Goal: Task Accomplishment & Management: Use online tool/utility

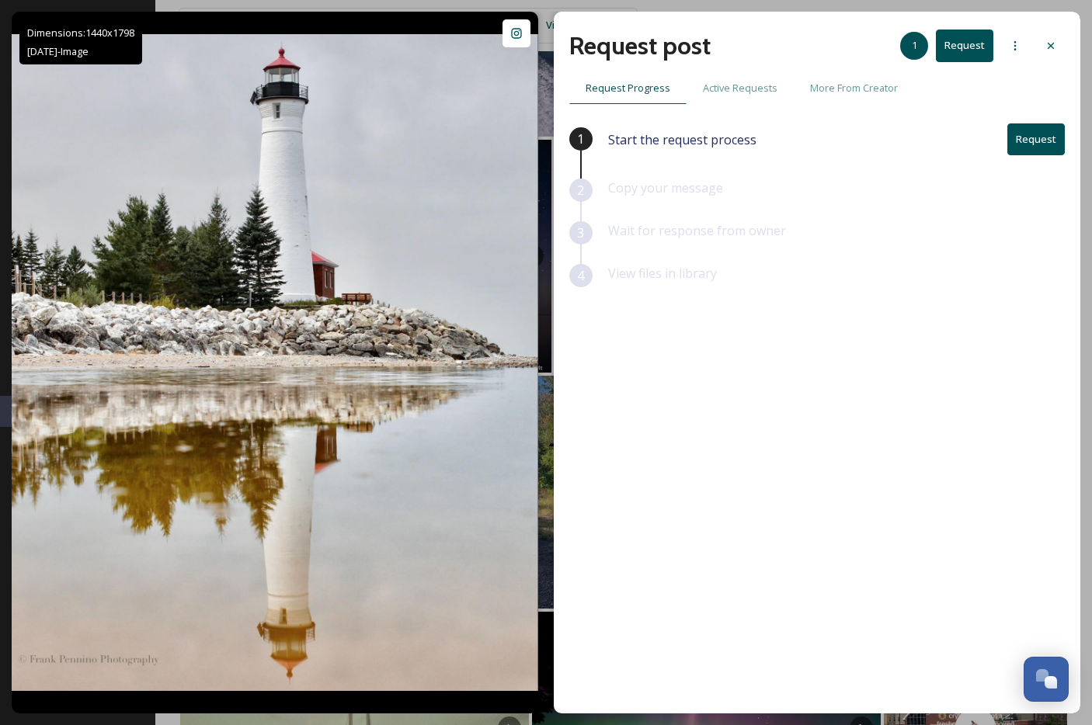
scroll to position [3927, 0]
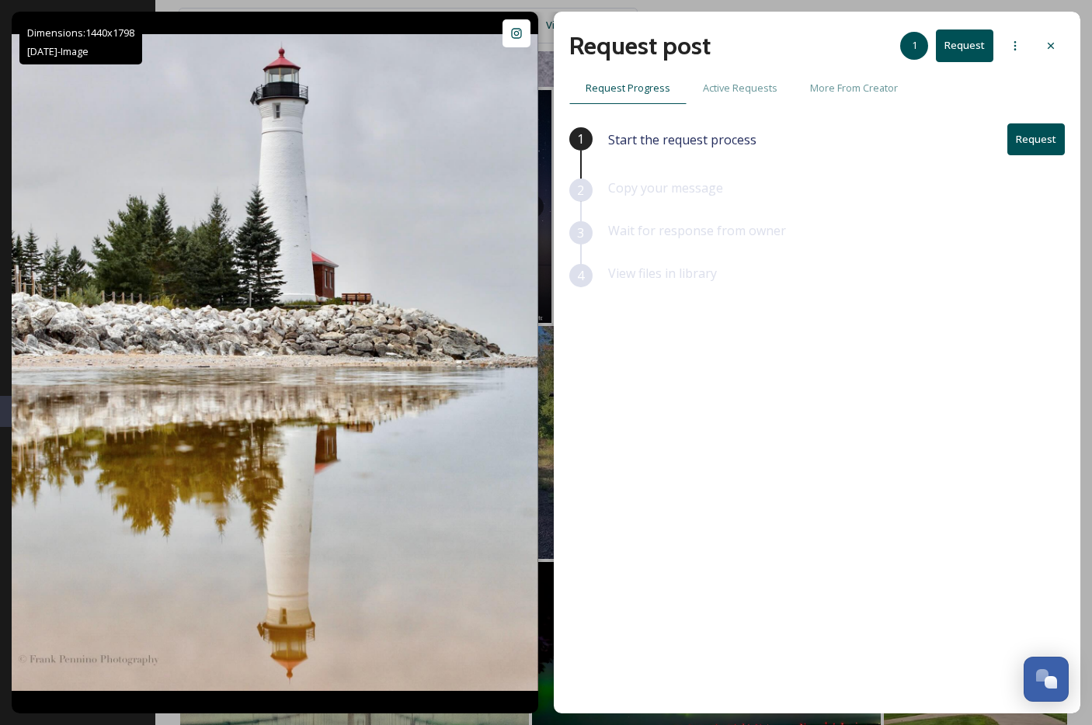
click at [1027, 144] on button "Request" at bounding box center [1035, 139] width 57 height 32
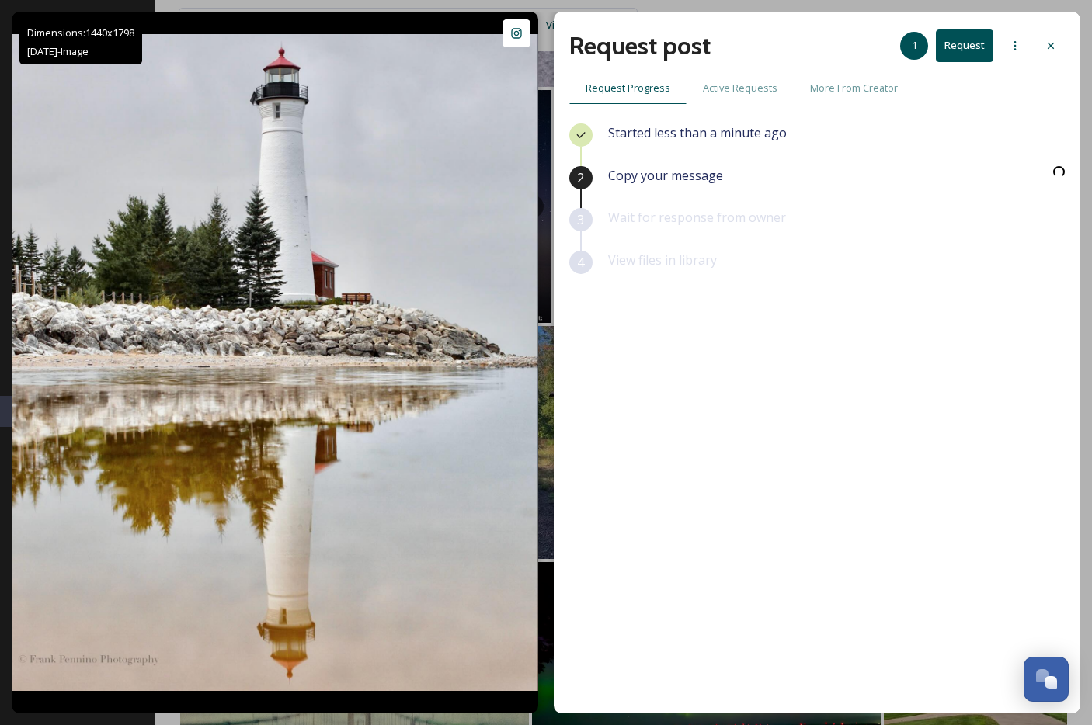
click at [982, 51] on button "Request" at bounding box center [964, 46] width 57 height 32
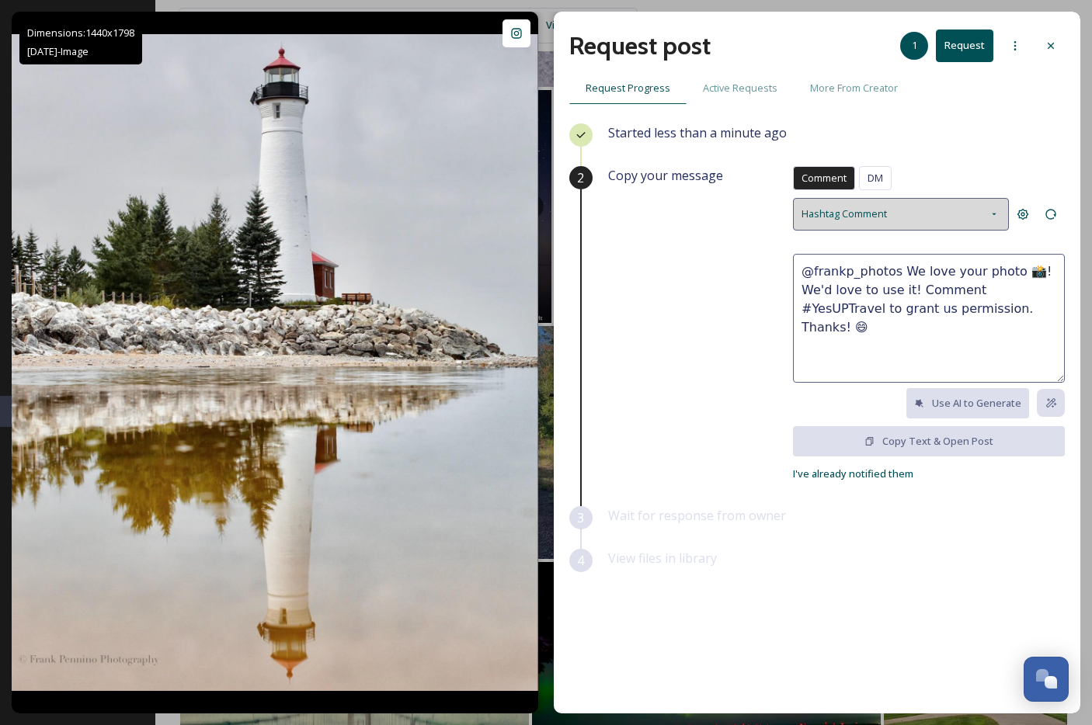
click at [914, 211] on div "Hashtag Comment" at bounding box center [901, 214] width 216 height 32
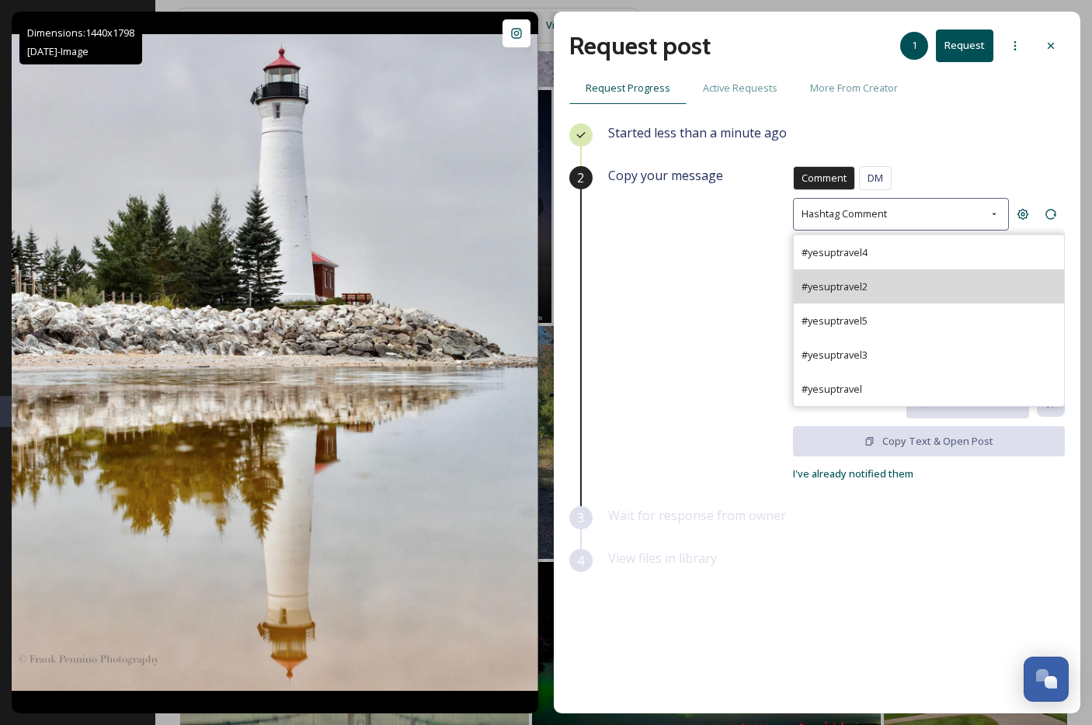
click at [889, 274] on div "#yesuptravel2" at bounding box center [929, 286] width 270 height 34
type textarea "@frankp_photos We absolutely love this! Would you be open to us possibly sharin…"
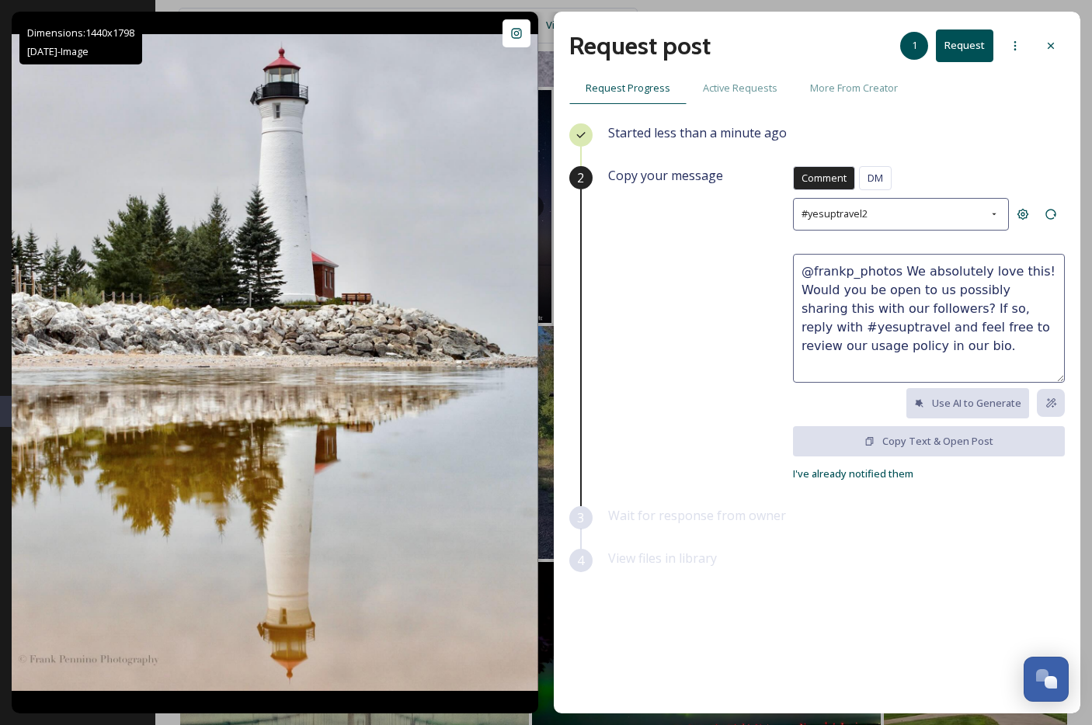
click at [942, 364] on textarea "@frankp_photos We absolutely love this! Would you be open to us possibly sharin…" at bounding box center [929, 318] width 272 height 129
drag, startPoint x: 958, startPoint y: 356, endPoint x: 722, endPoint y: 264, distance: 253.3
click at [722, 264] on div "Copy your message Comment DM Comment DM #yesuptravel2 @frankp_photos We absolut…" at bounding box center [836, 324] width 457 height 317
click at [1046, 46] on icon at bounding box center [1051, 46] width 12 height 12
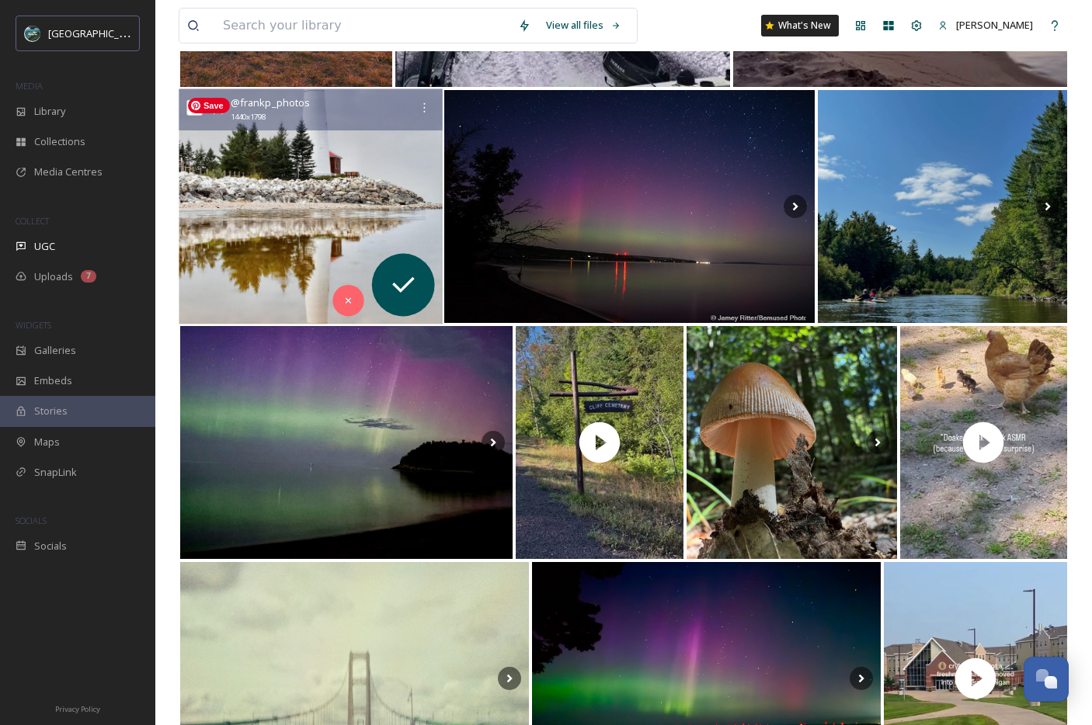
click at [294, 135] on img at bounding box center [310, 206] width 263 height 235
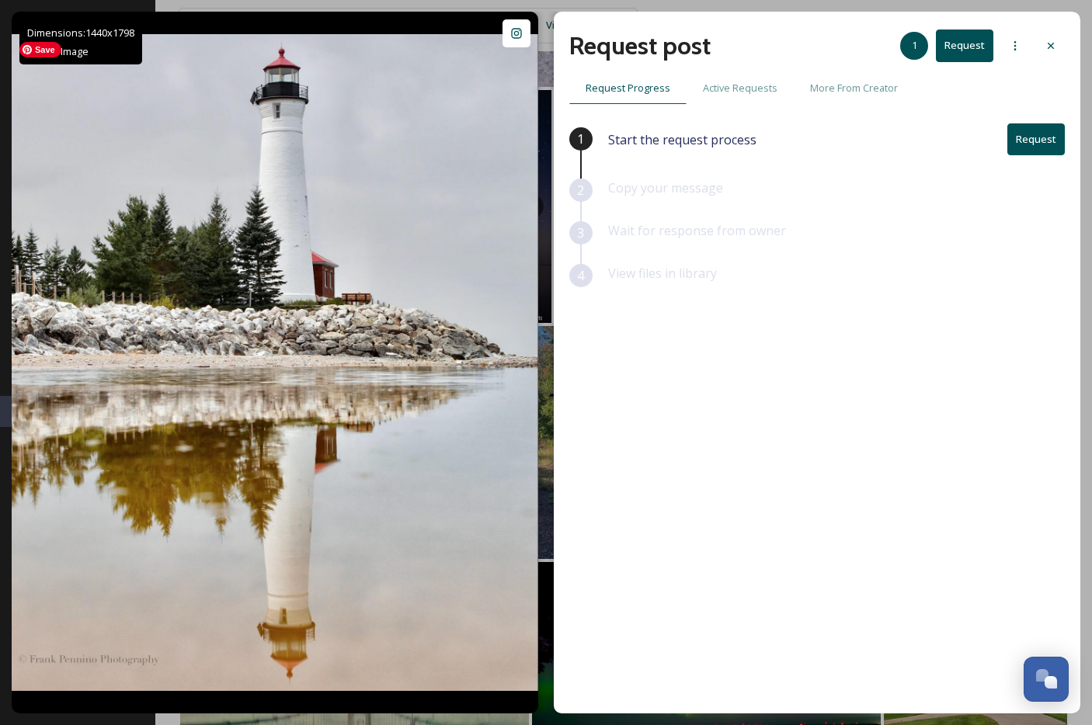
click at [1035, 139] on button "Request" at bounding box center [1035, 139] width 57 height 32
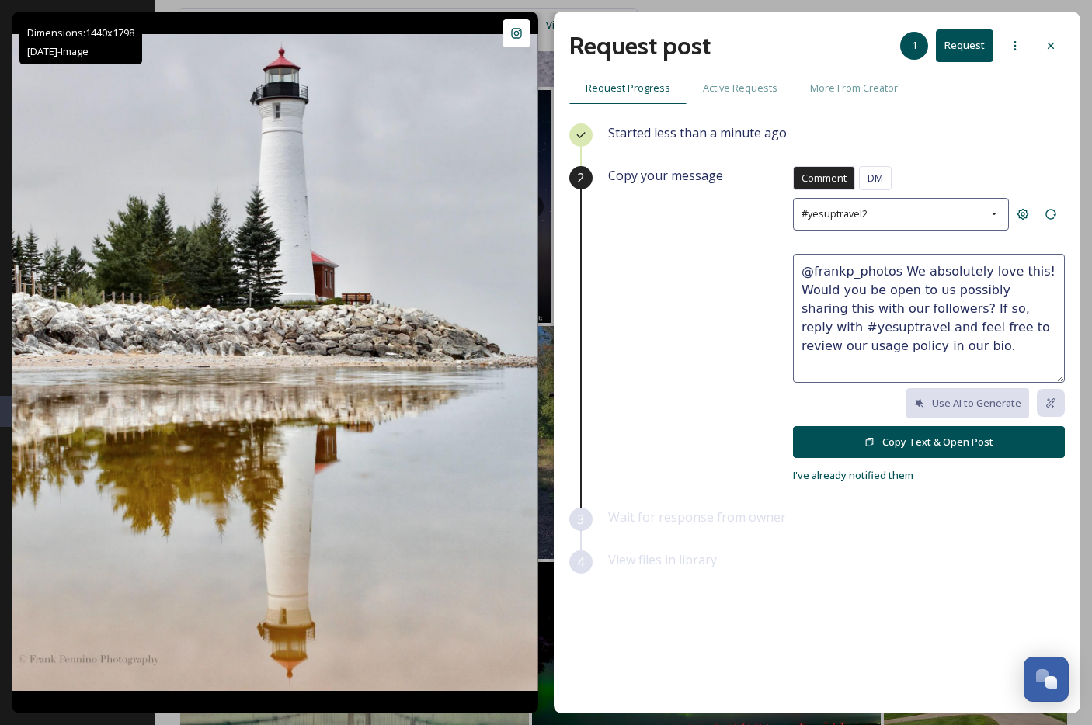
click at [944, 444] on button "Copy Text & Open Post" at bounding box center [929, 442] width 272 height 32
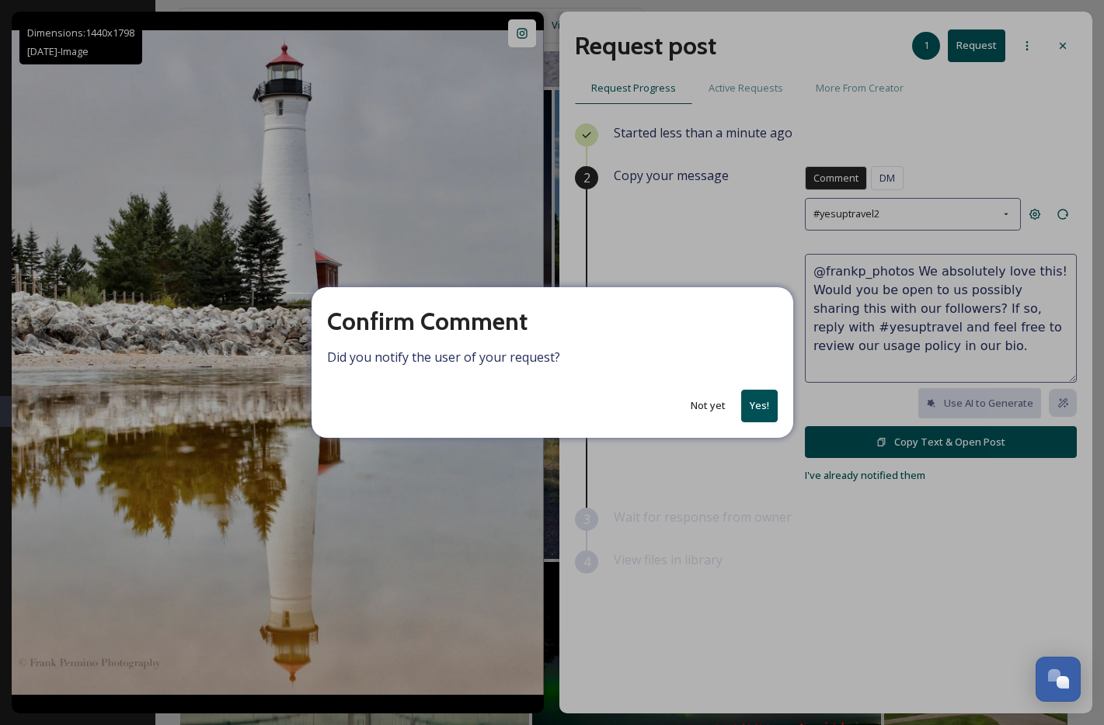
click at [752, 404] on button "Yes!" at bounding box center [759, 406] width 37 height 32
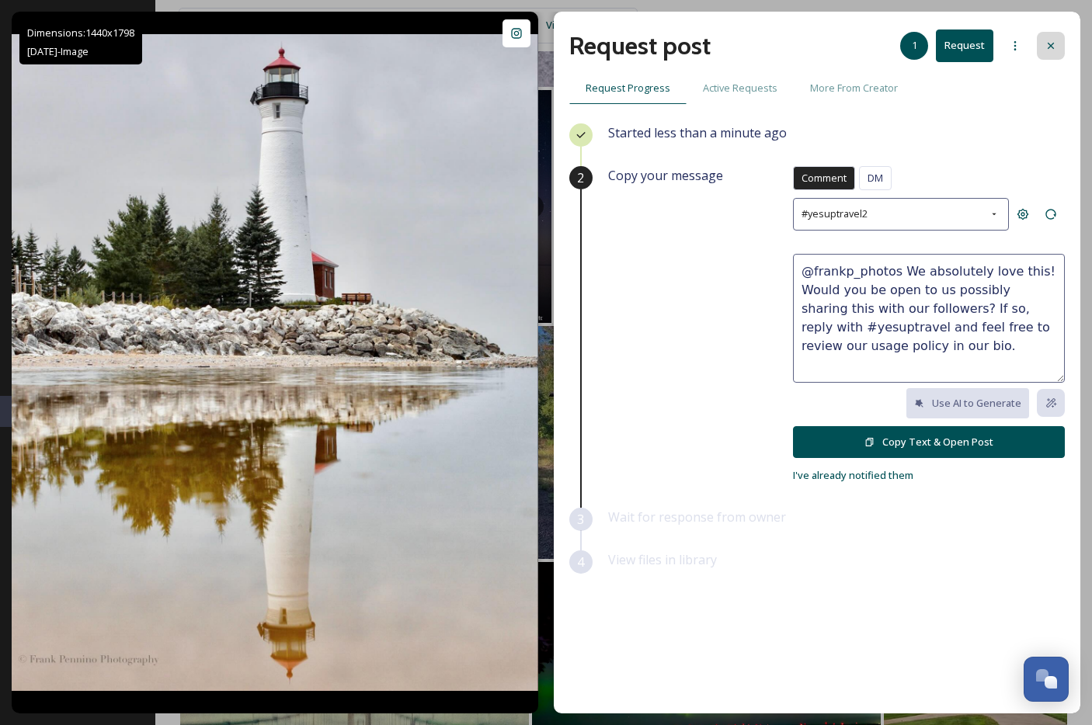
click at [1051, 50] on icon at bounding box center [1051, 46] width 12 height 12
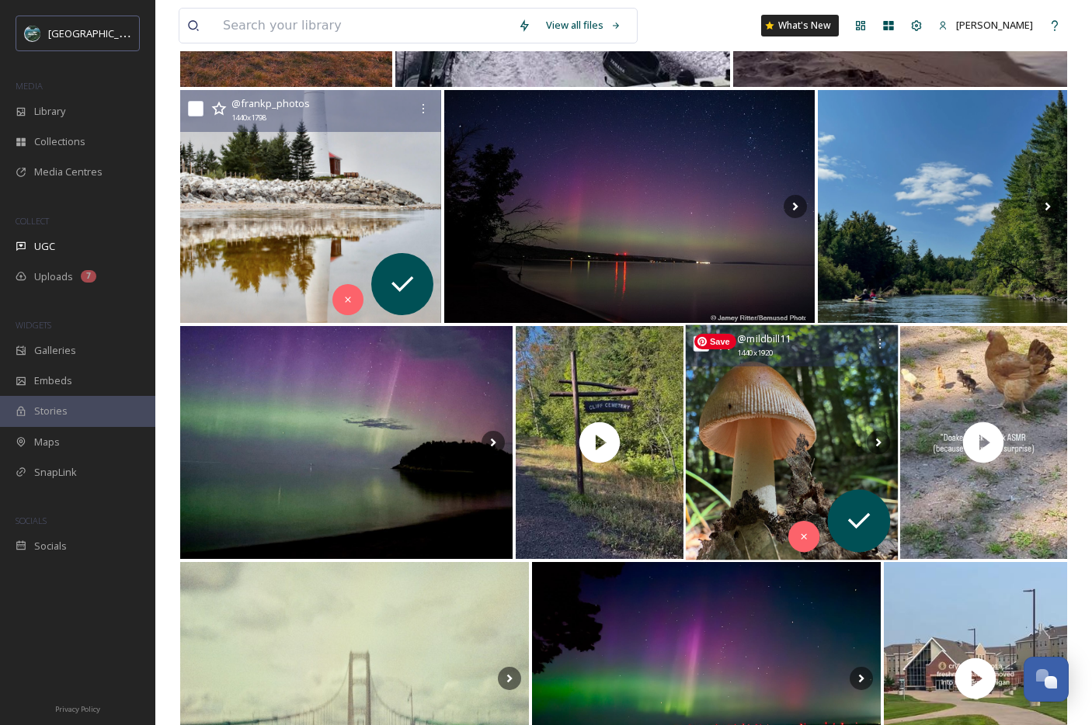
click at [821, 447] on img at bounding box center [791, 442] width 213 height 235
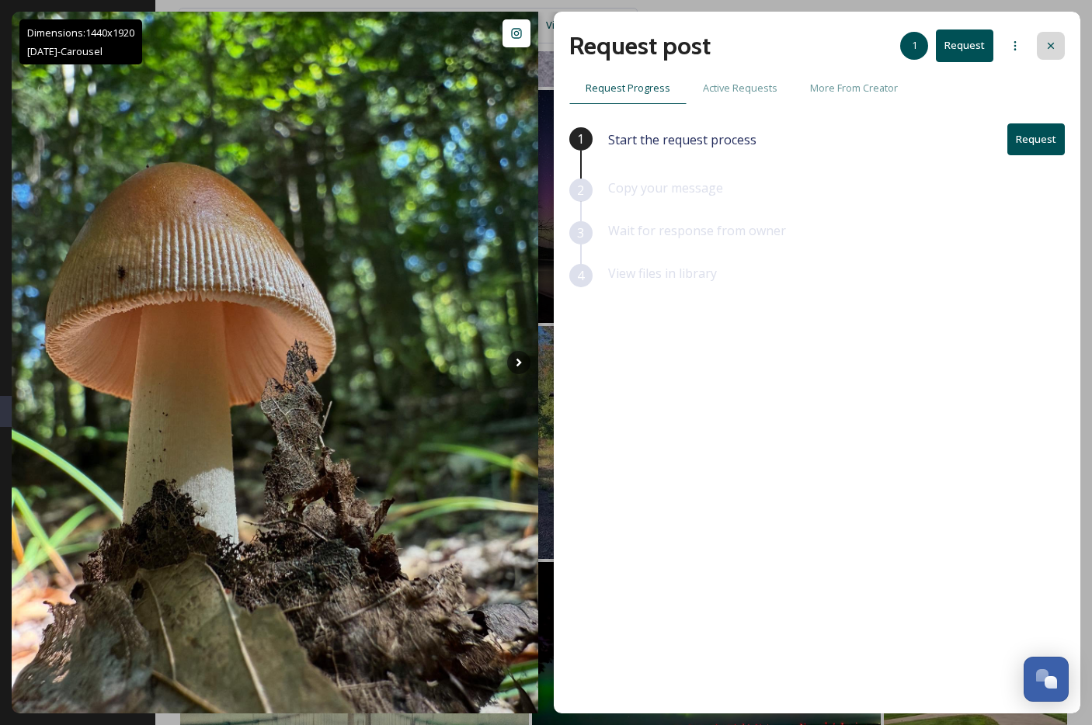
click at [1051, 45] on icon at bounding box center [1051, 46] width 6 height 6
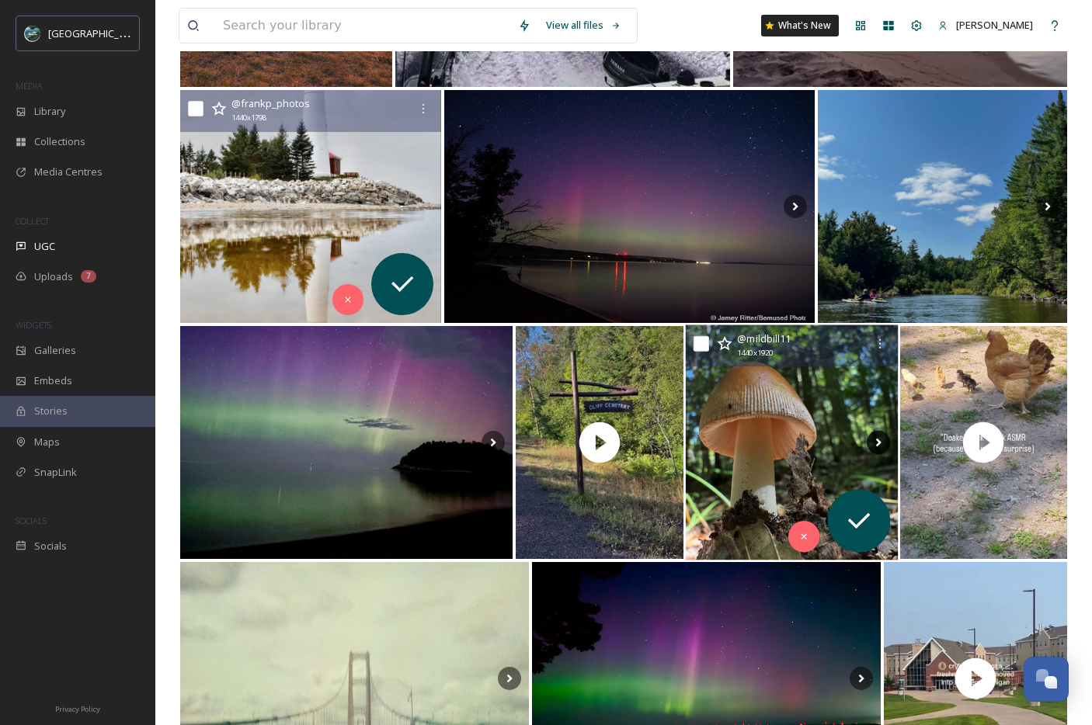
click at [876, 445] on icon at bounding box center [878, 442] width 23 height 23
click at [874, 446] on icon at bounding box center [878, 442] width 23 height 23
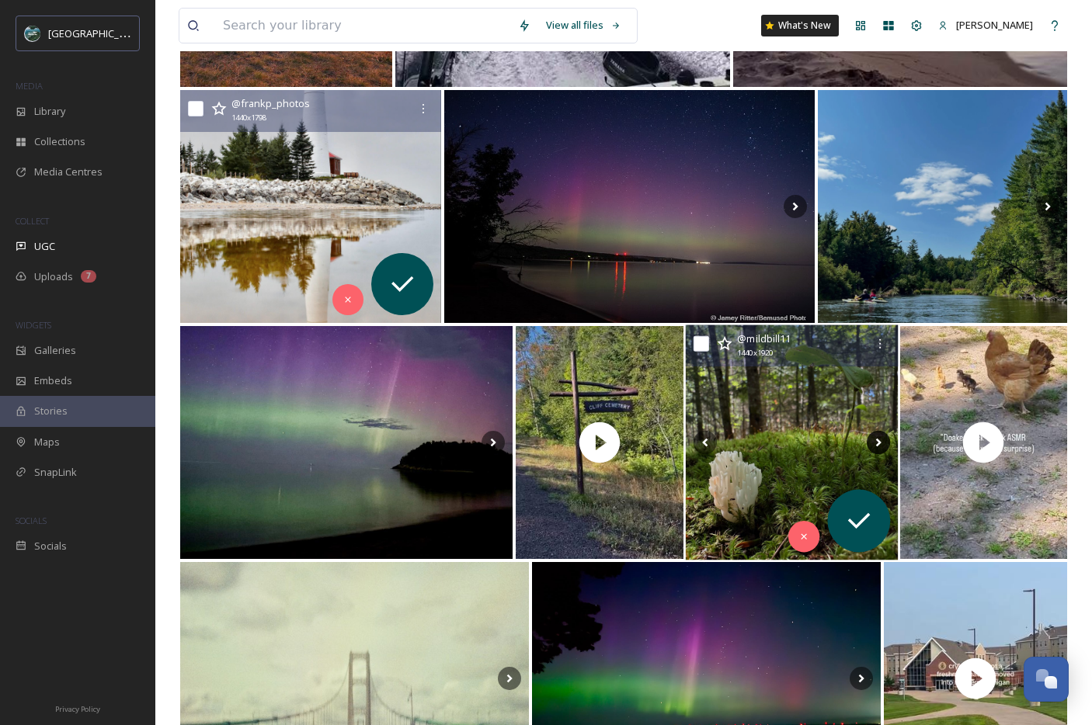
click at [874, 446] on icon at bounding box center [878, 442] width 23 height 23
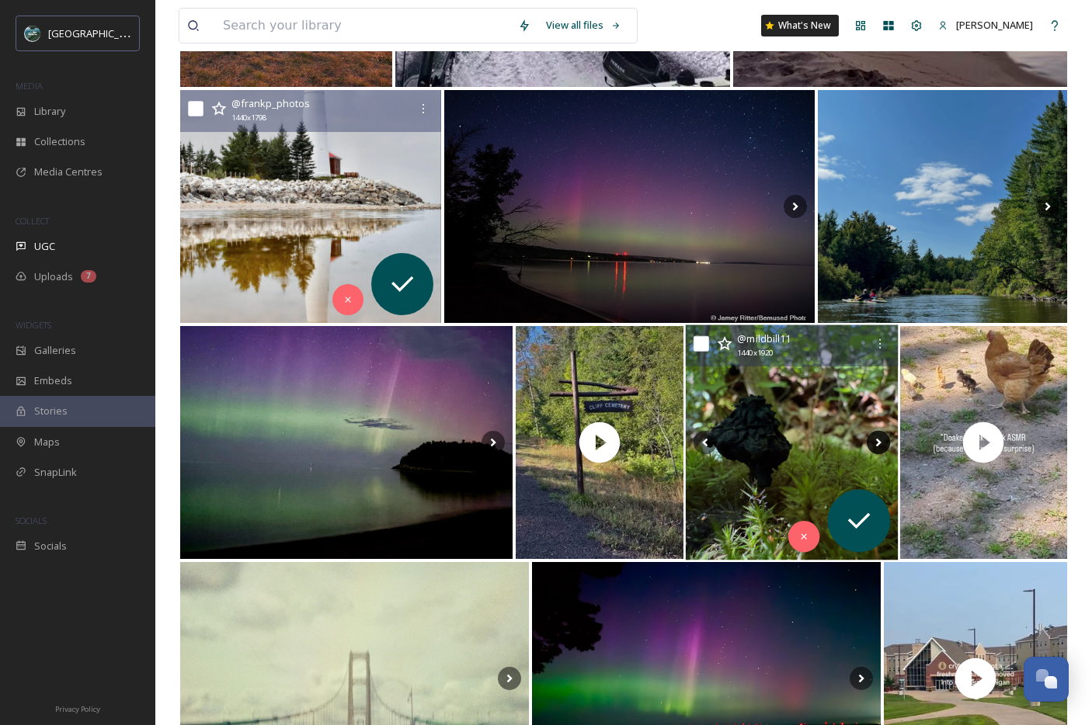
click at [874, 446] on icon at bounding box center [878, 442] width 23 height 23
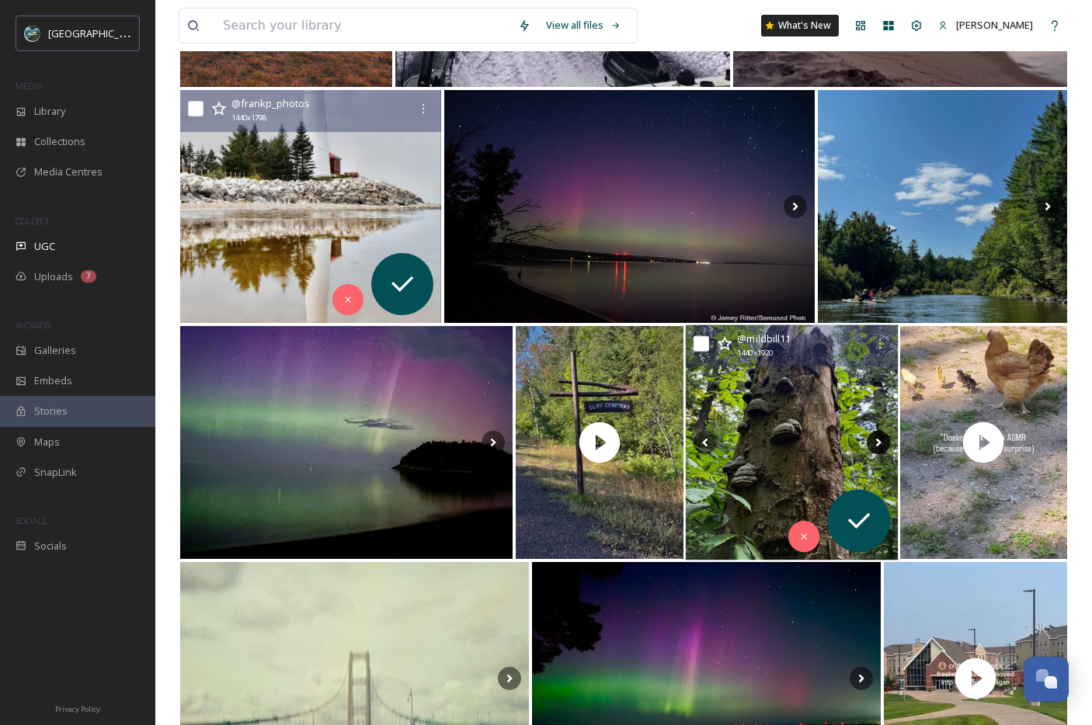
click at [874, 446] on icon at bounding box center [878, 442] width 23 height 23
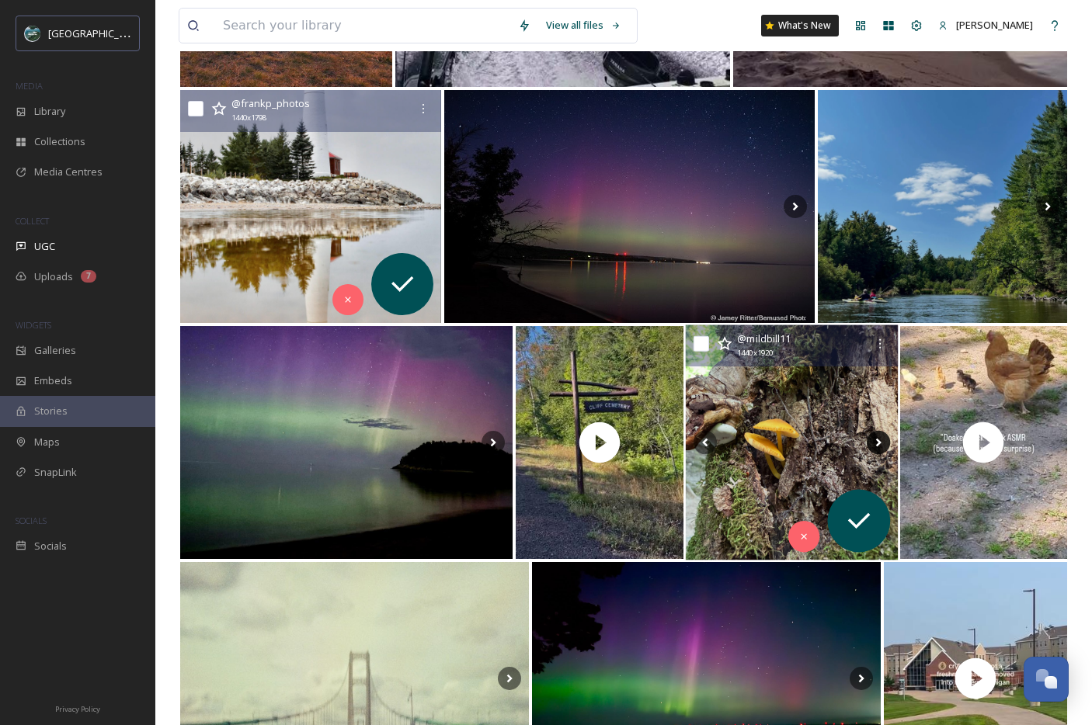
click at [874, 446] on icon at bounding box center [878, 442] width 23 height 23
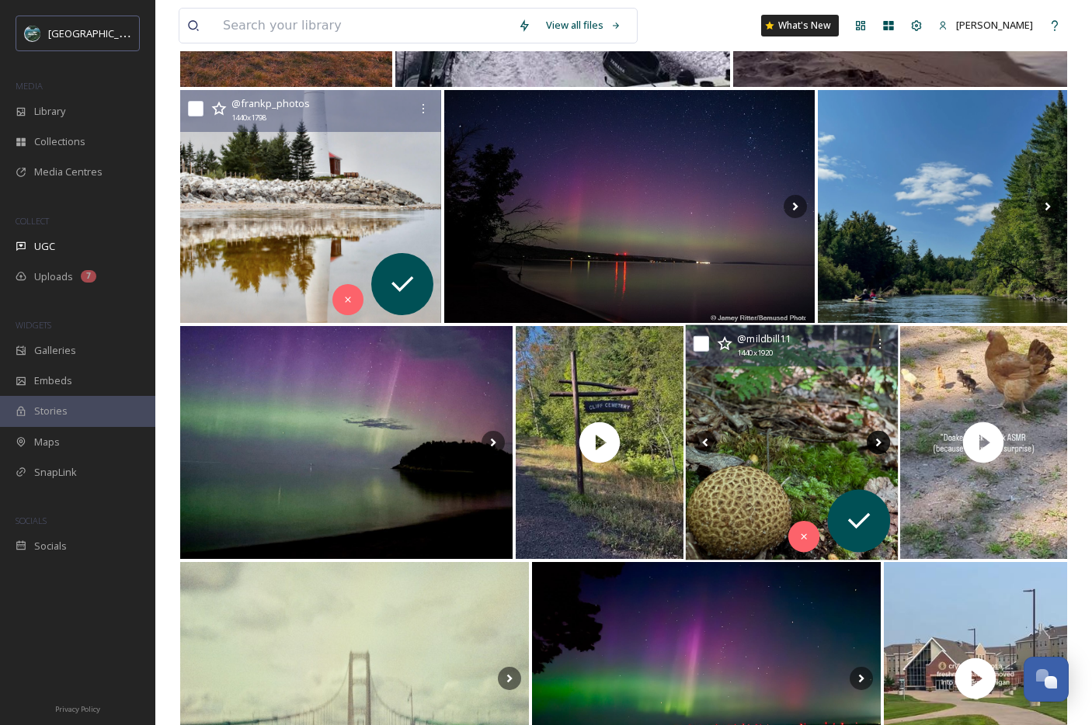
click at [874, 446] on icon at bounding box center [878, 442] width 23 height 23
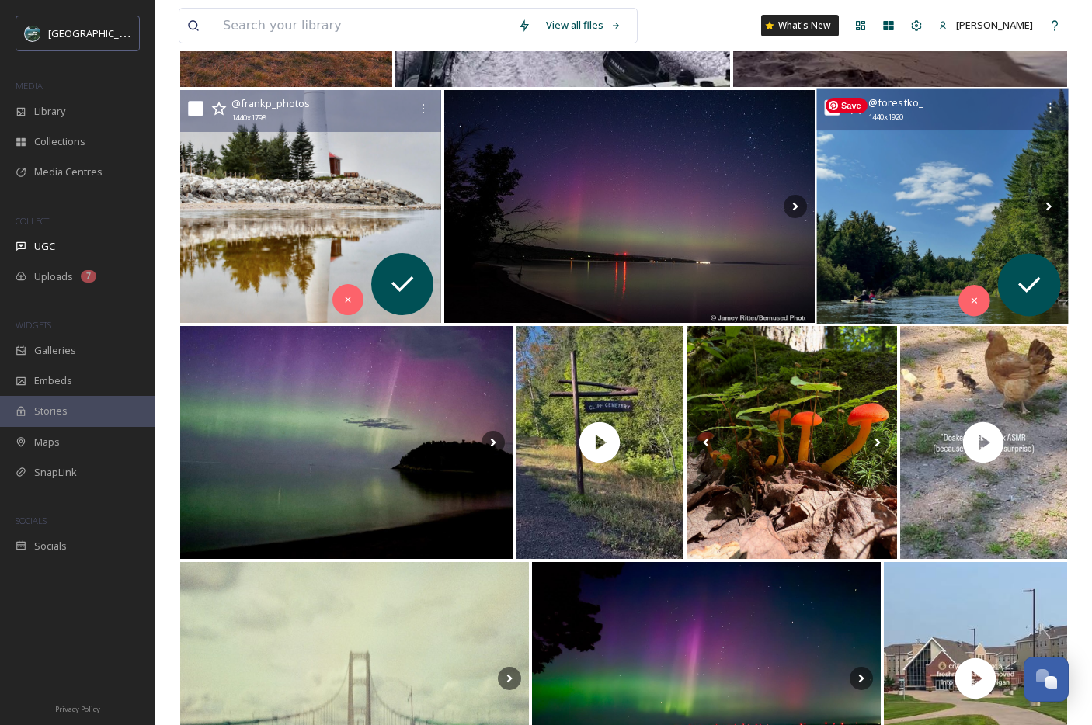
click at [908, 234] on img at bounding box center [943, 206] width 252 height 235
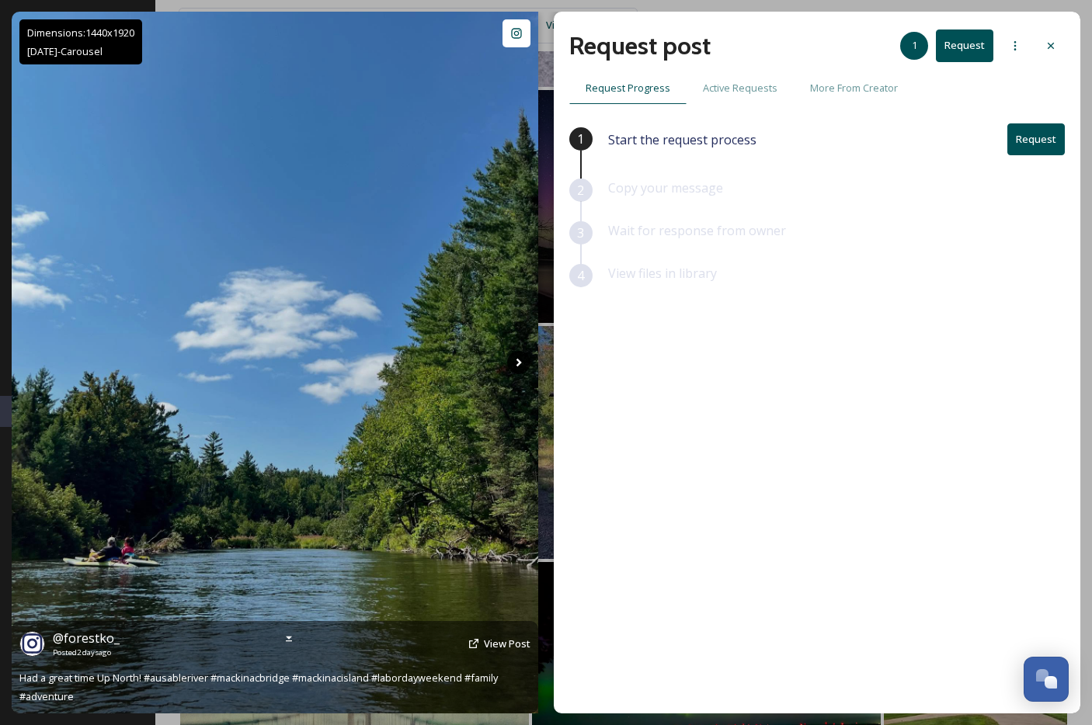
click at [520, 357] on icon at bounding box center [518, 362] width 23 height 23
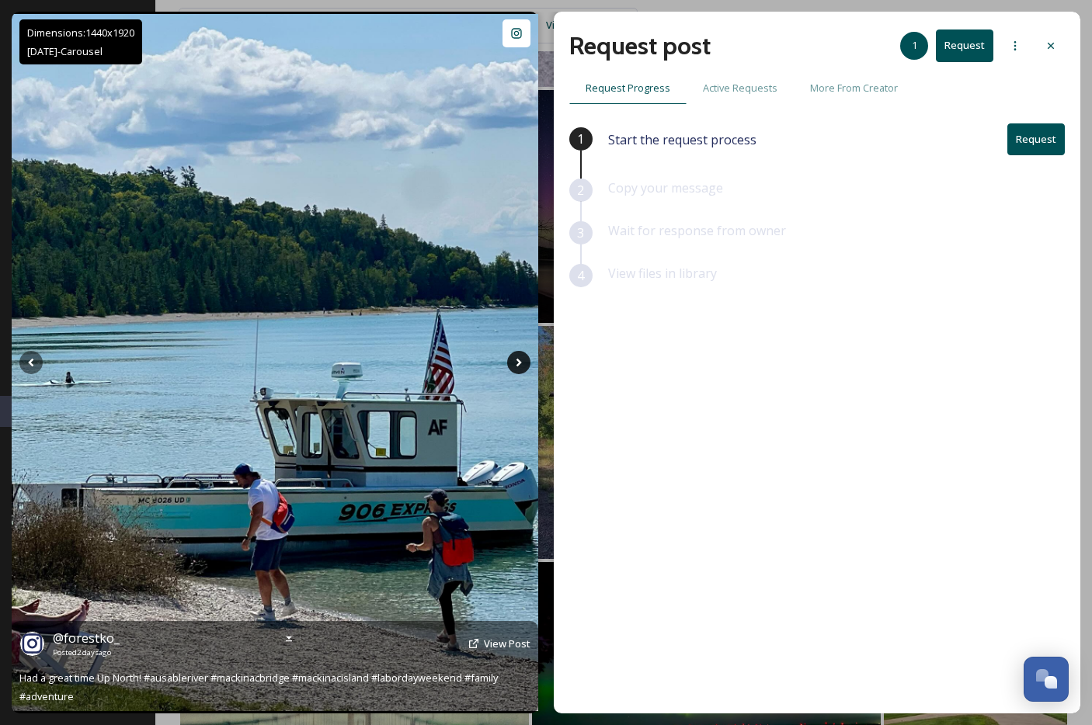
click at [520, 357] on icon at bounding box center [518, 362] width 23 height 23
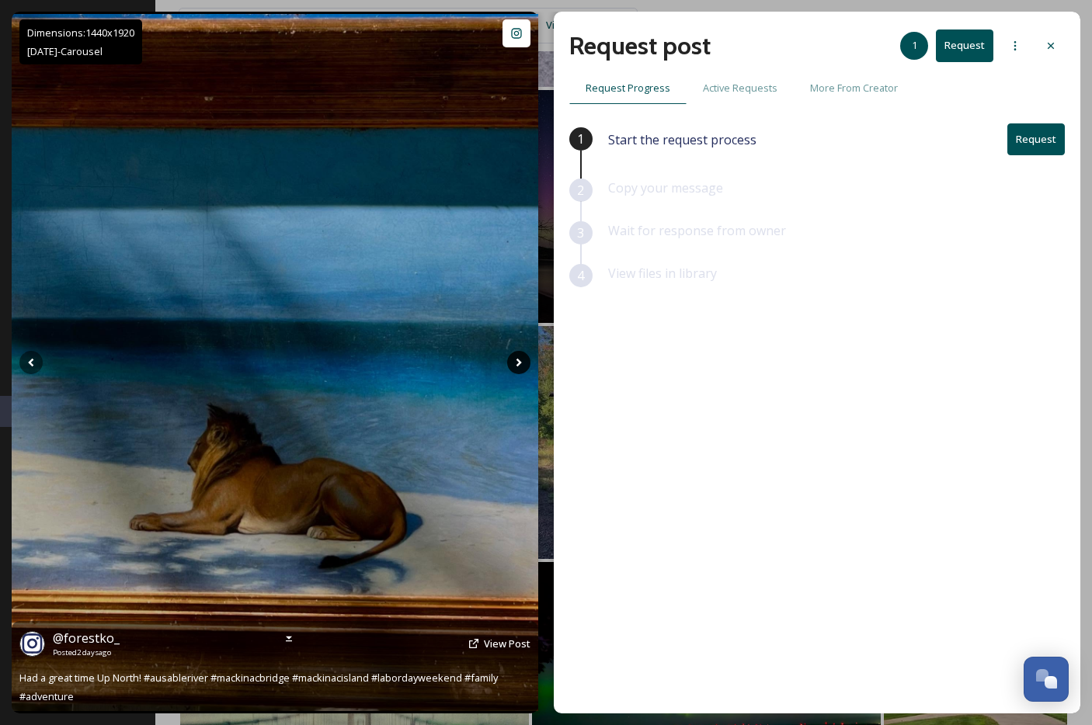
click at [520, 357] on icon at bounding box center [518, 362] width 23 height 23
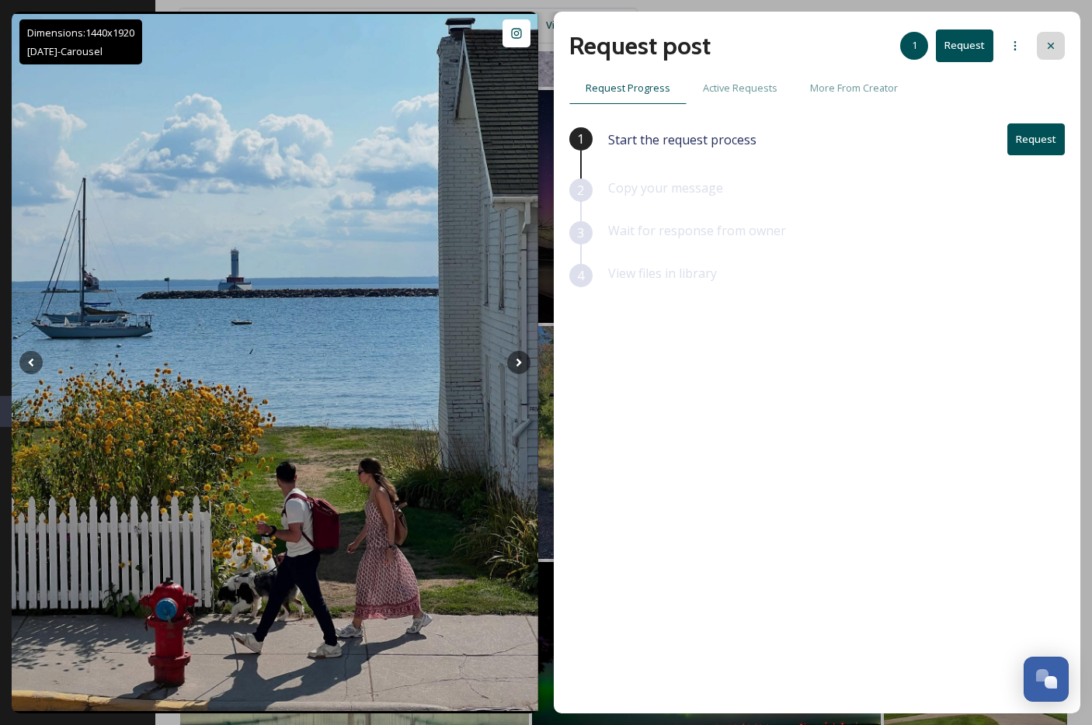
click at [1046, 45] on icon at bounding box center [1051, 46] width 12 height 12
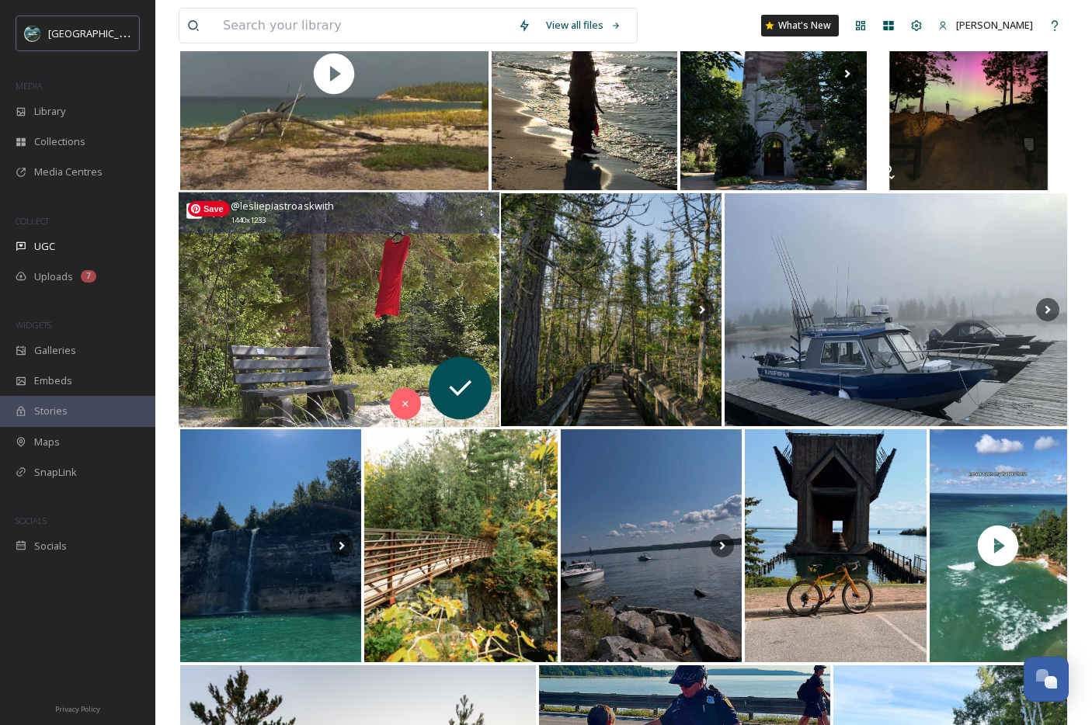
scroll to position [5005, 0]
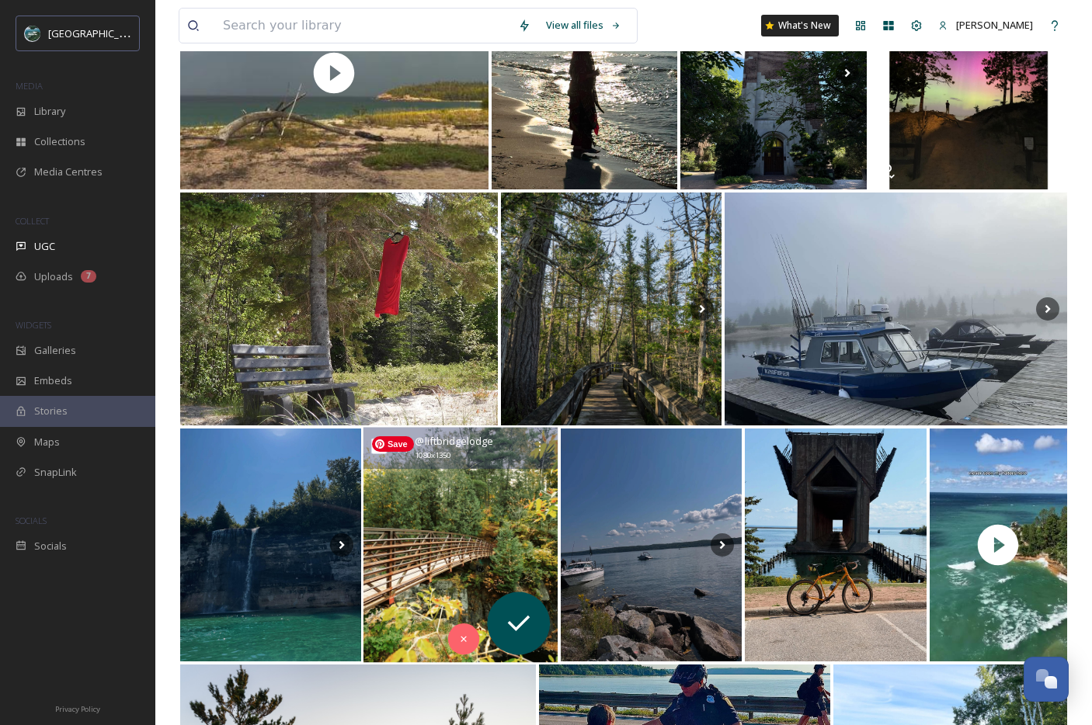
click at [505, 524] on img at bounding box center [460, 545] width 195 height 235
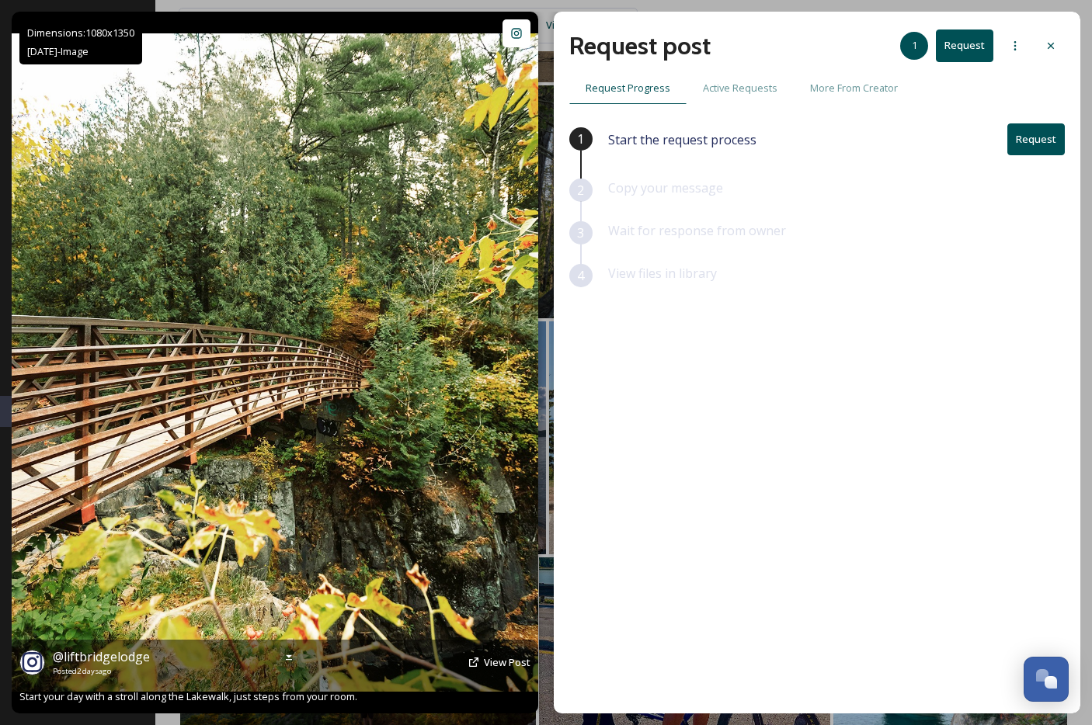
scroll to position [5113, 0]
click at [106, 659] on span "@ liftbridgelodge" at bounding box center [101, 656] width 97 height 17
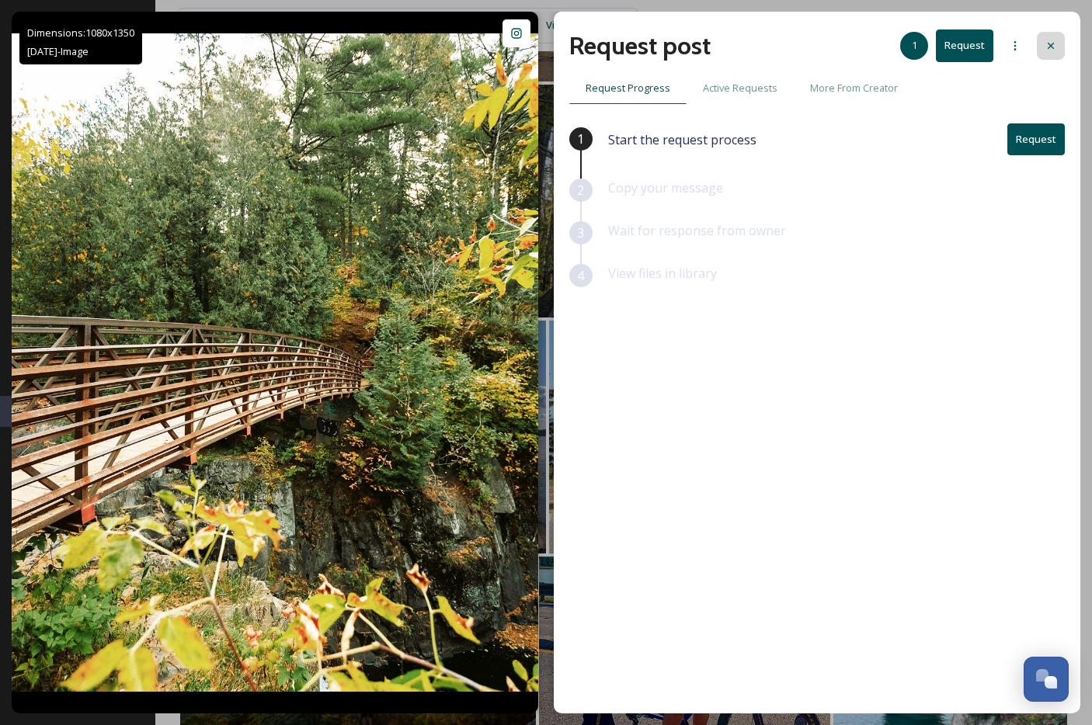
click at [1047, 46] on icon at bounding box center [1051, 46] width 12 height 12
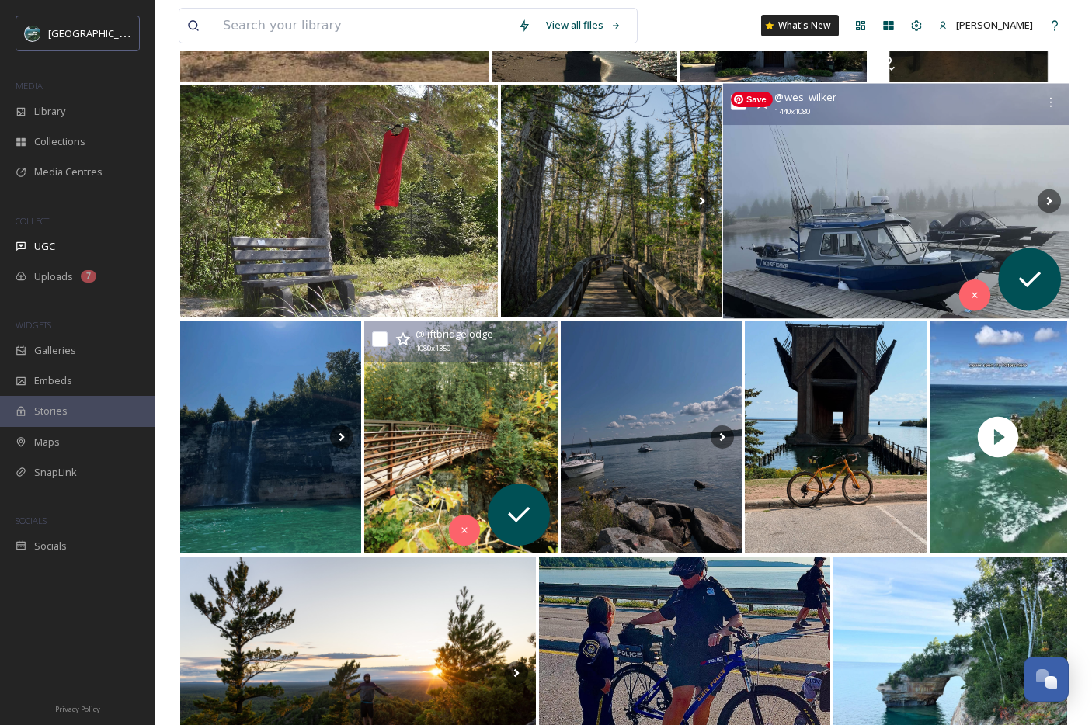
scroll to position [5231, 0]
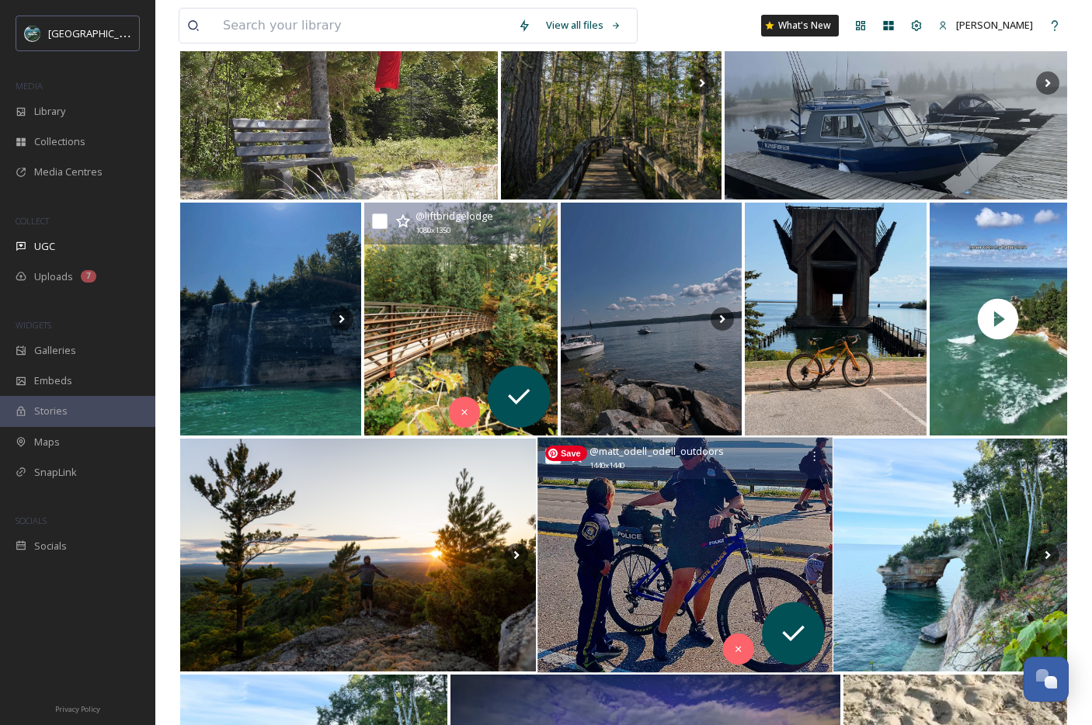
click at [732, 499] on img at bounding box center [684, 555] width 294 height 235
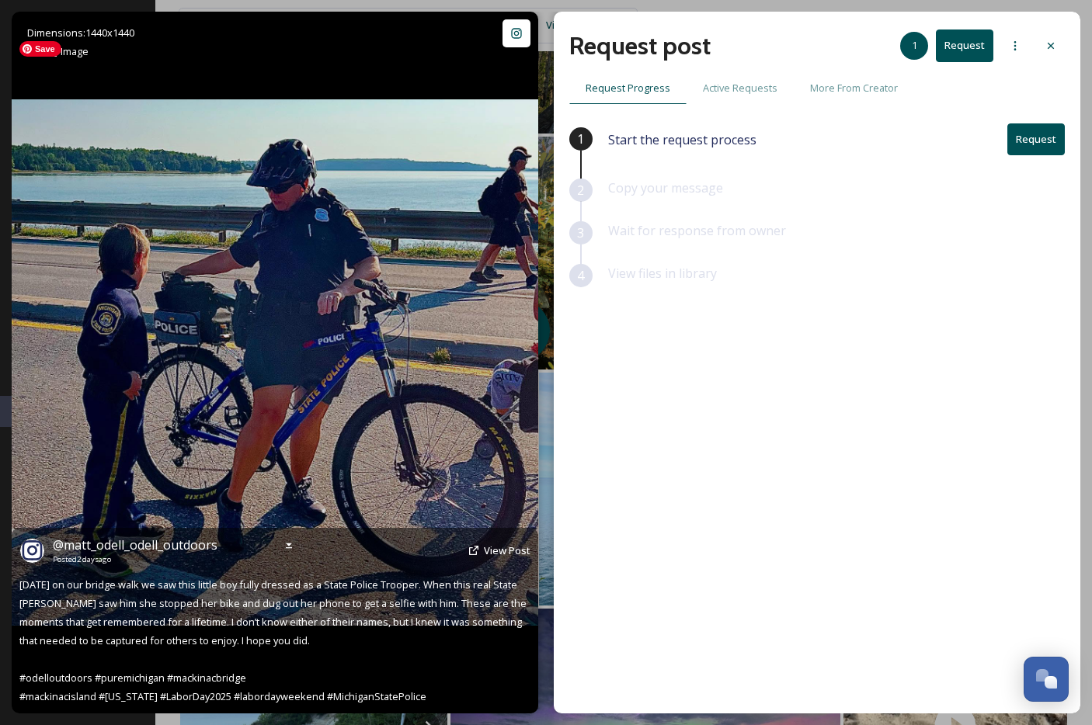
scroll to position [5299, 0]
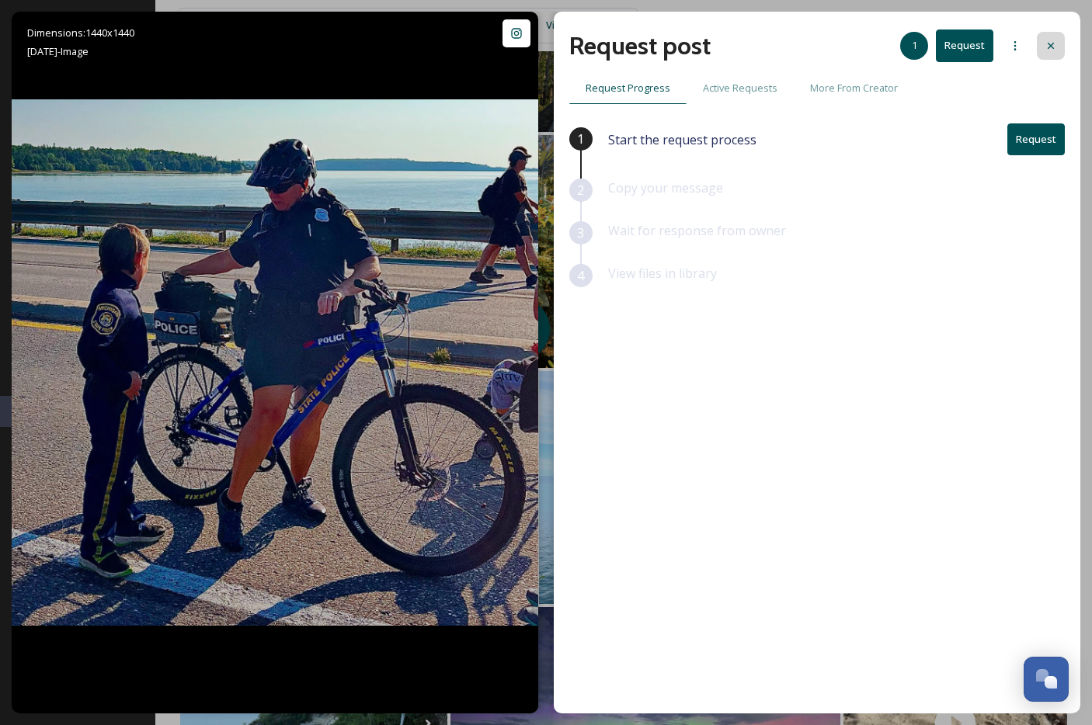
click at [1051, 46] on icon at bounding box center [1051, 46] width 6 height 6
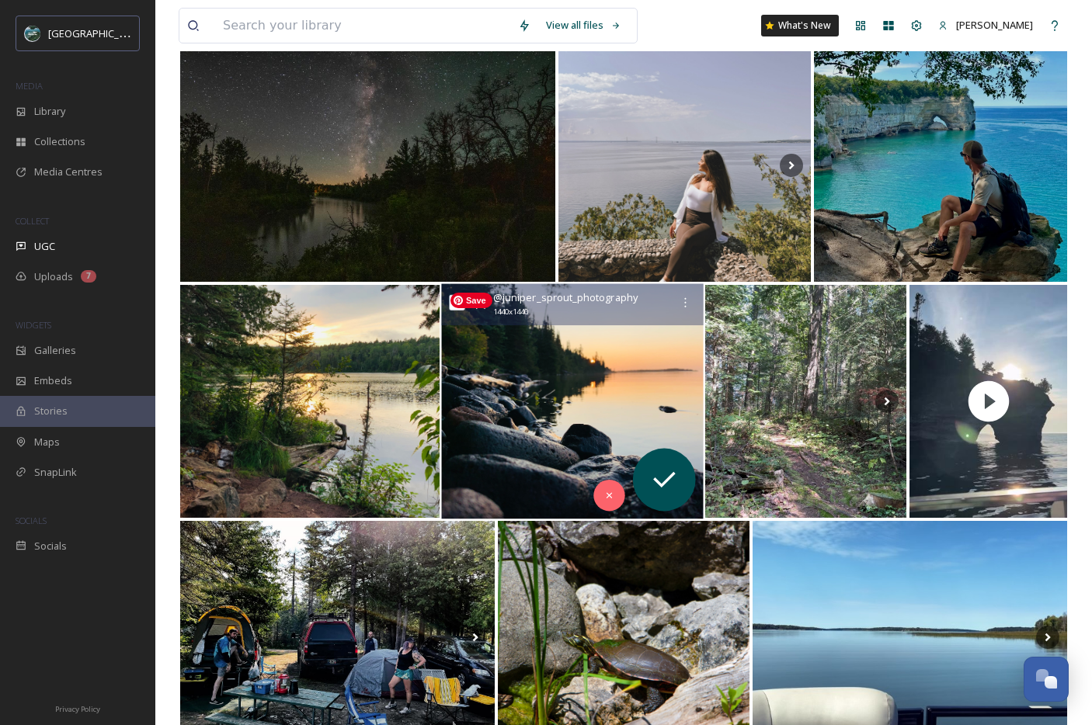
scroll to position [498, 0]
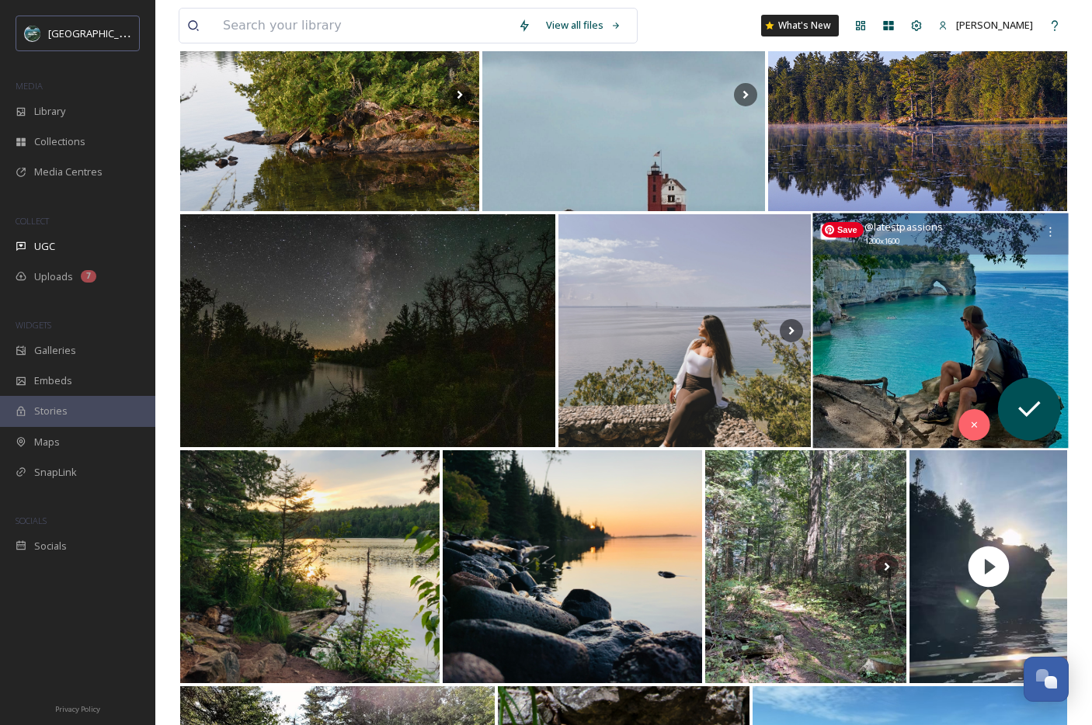
click at [947, 301] on img at bounding box center [941, 331] width 256 height 235
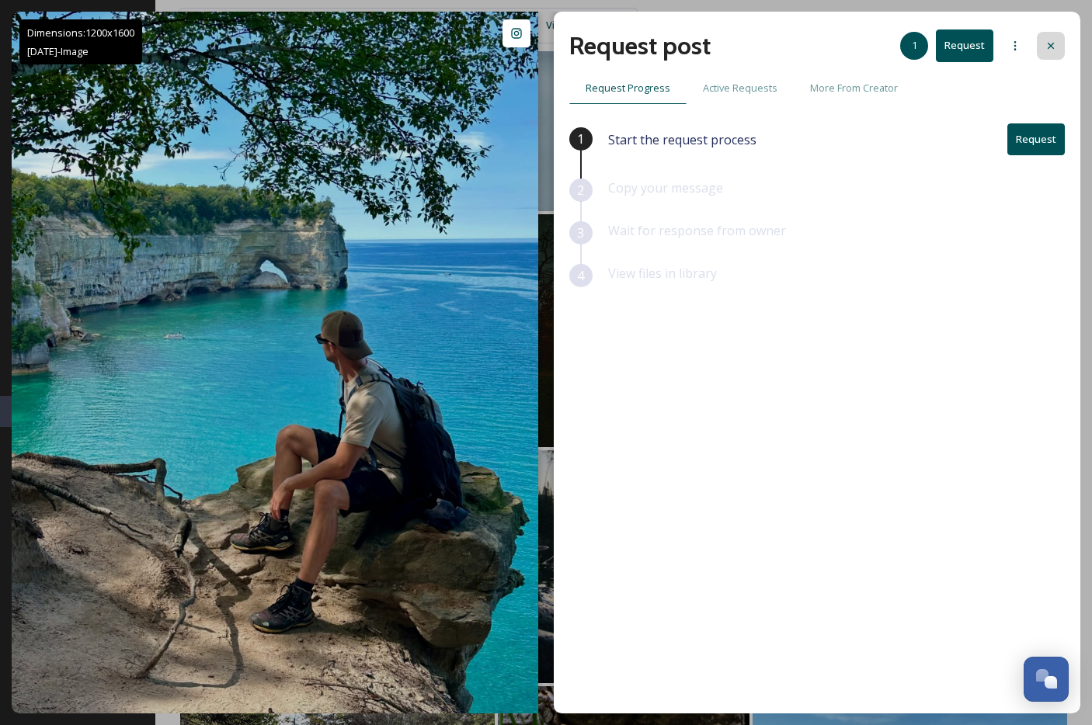
click at [1051, 50] on icon at bounding box center [1051, 46] width 12 height 12
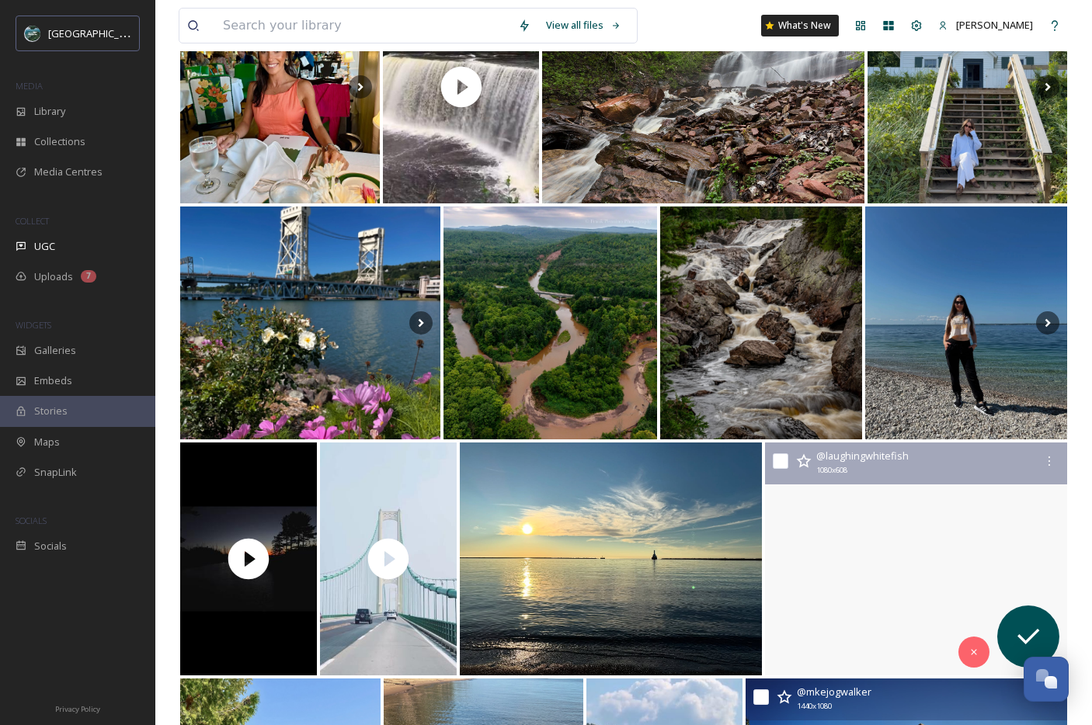
scroll to position [2638, 0]
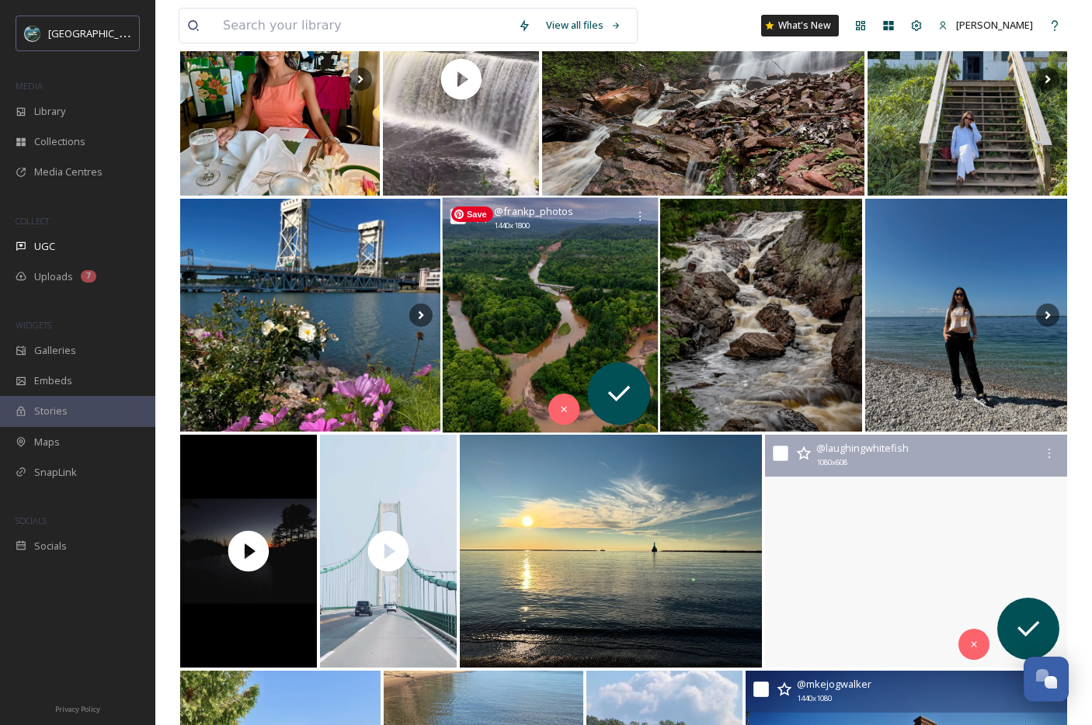
click at [609, 297] on img at bounding box center [551, 315] width 216 height 235
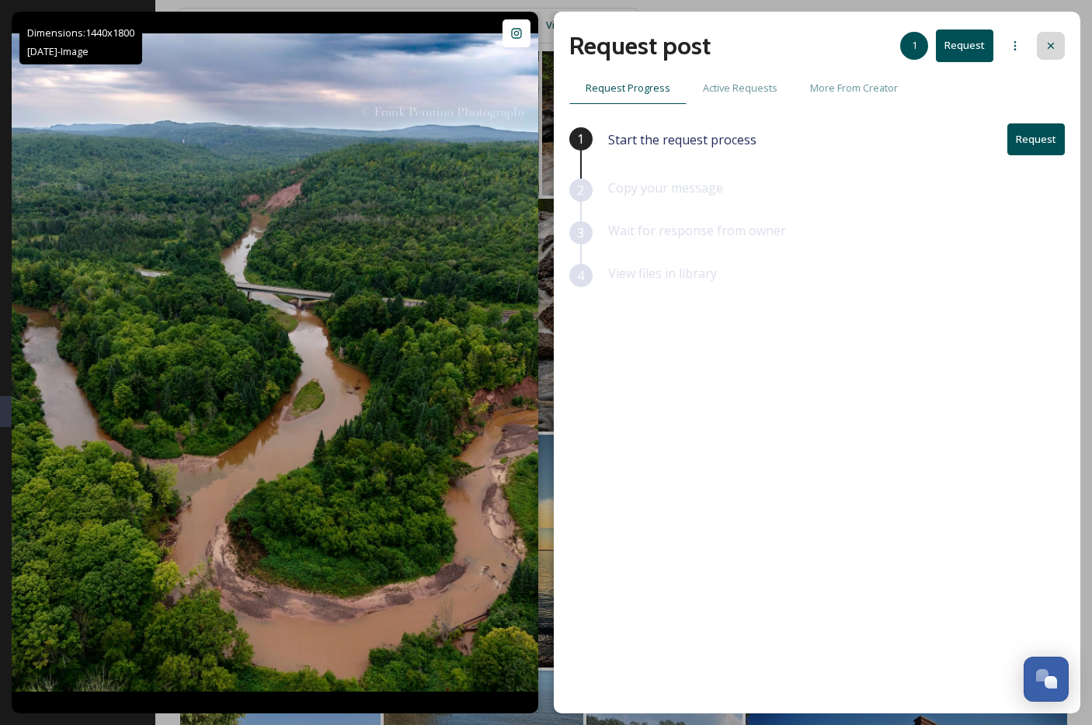
click at [1049, 54] on div at bounding box center [1051, 46] width 28 height 28
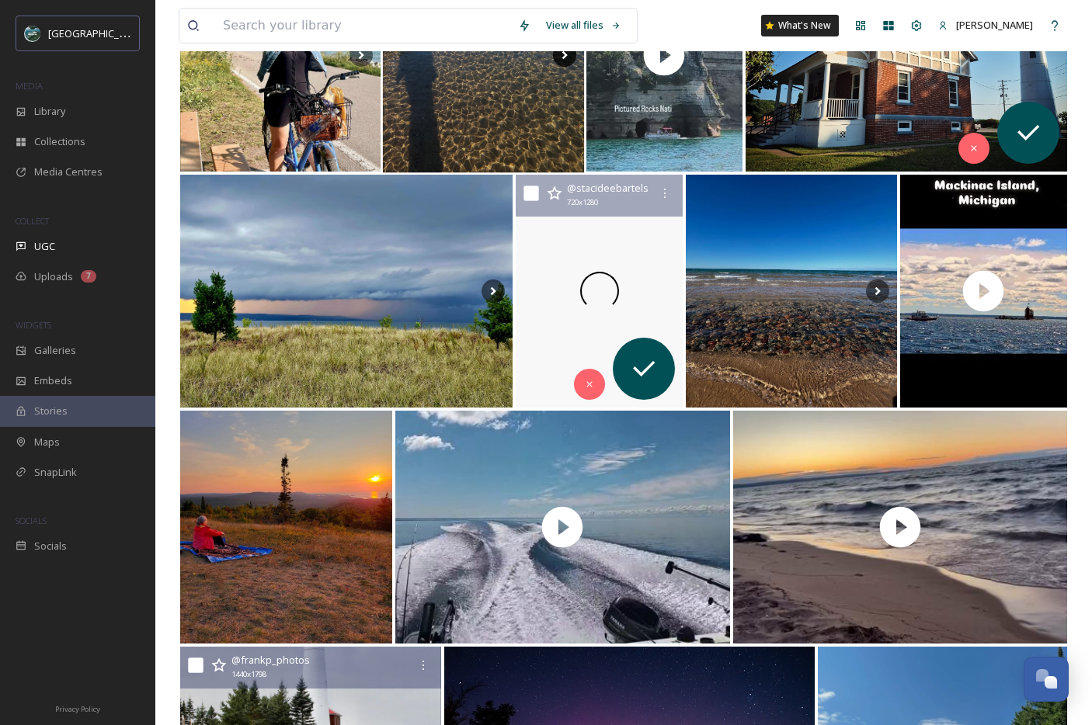
scroll to position [3438, 0]
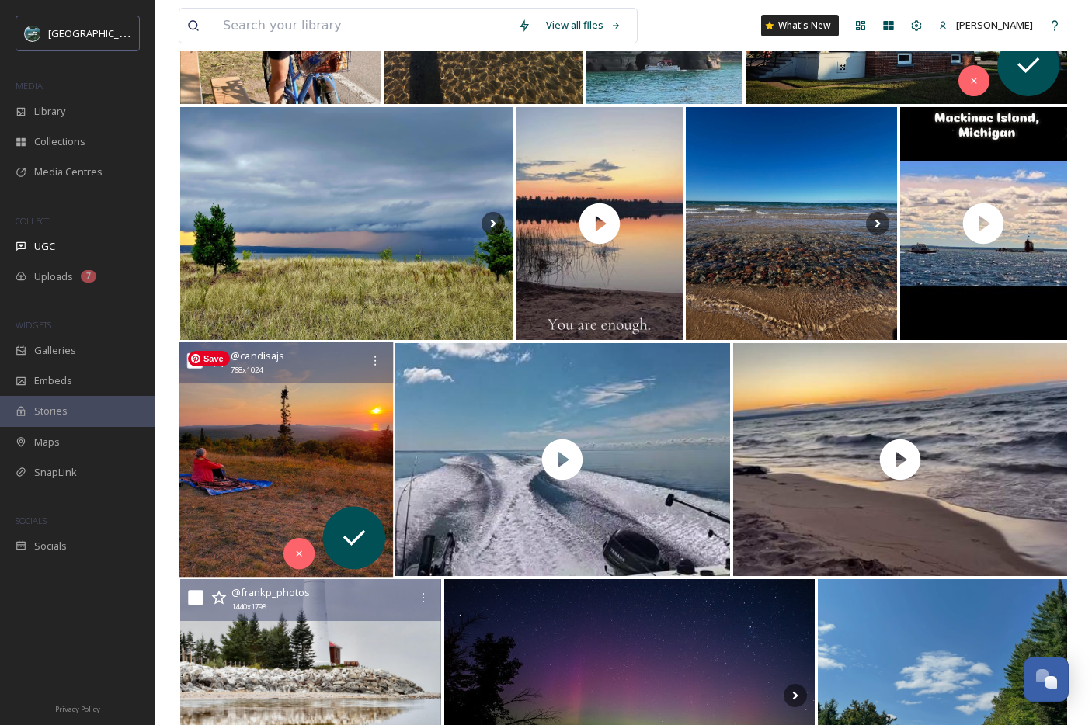
click at [297, 400] on img at bounding box center [286, 459] width 214 height 235
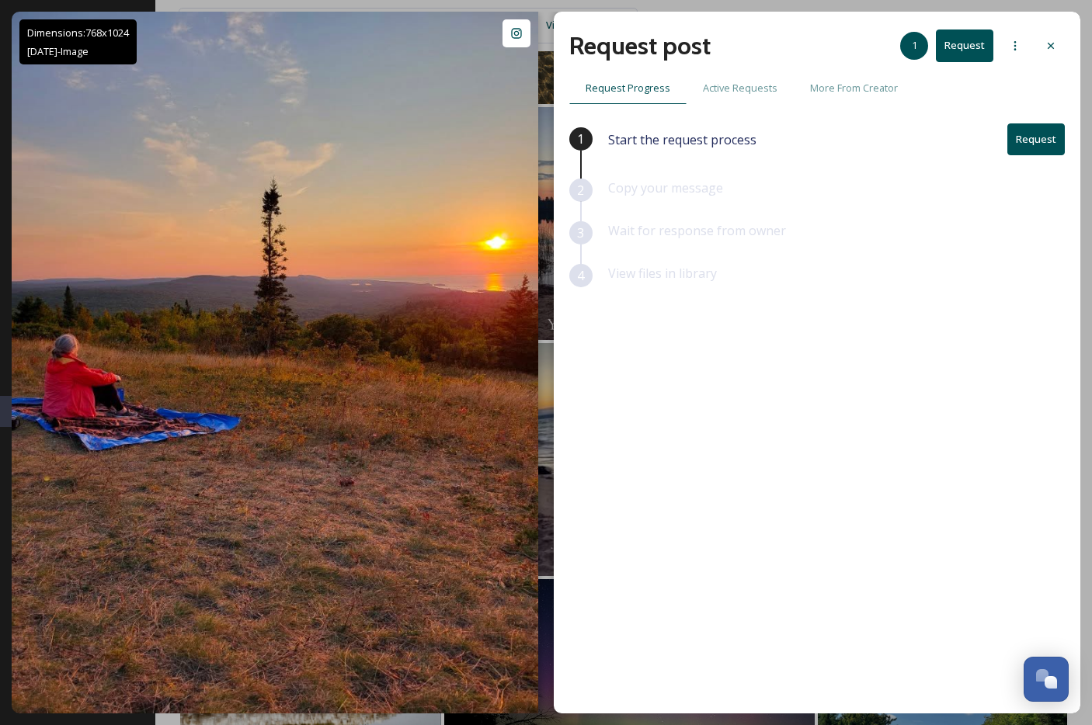
click at [1029, 143] on button "Request" at bounding box center [1035, 139] width 57 height 32
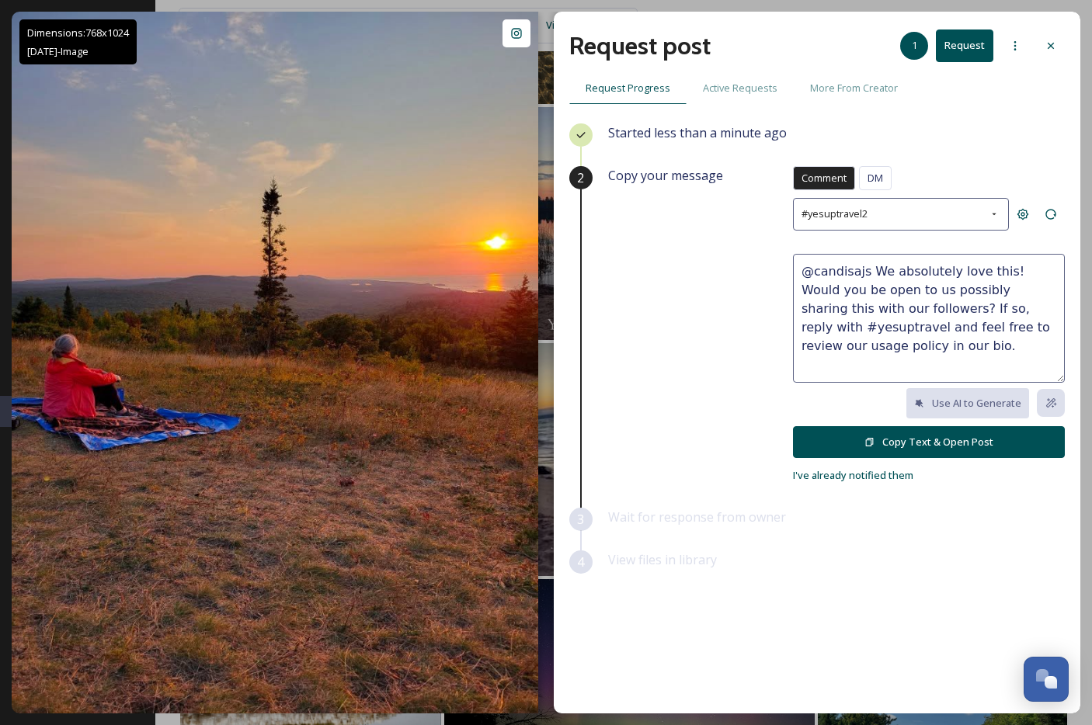
click at [935, 438] on button "Copy Text & Open Post" at bounding box center [929, 442] width 272 height 32
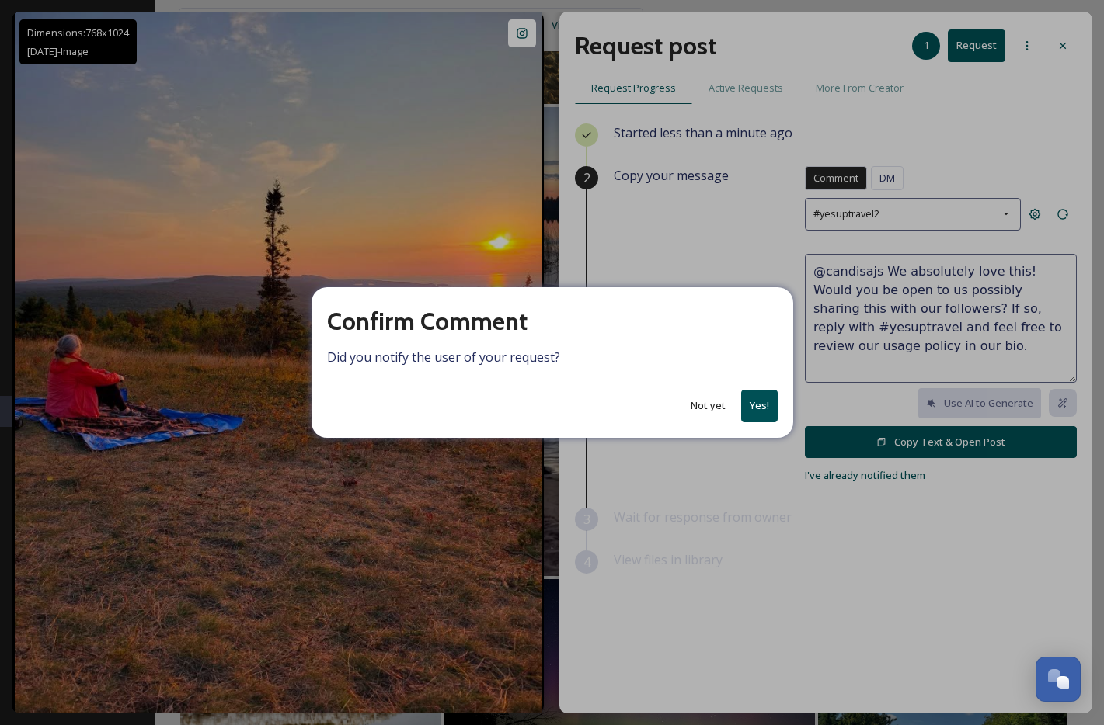
click at [751, 404] on button "Yes!" at bounding box center [759, 406] width 37 height 32
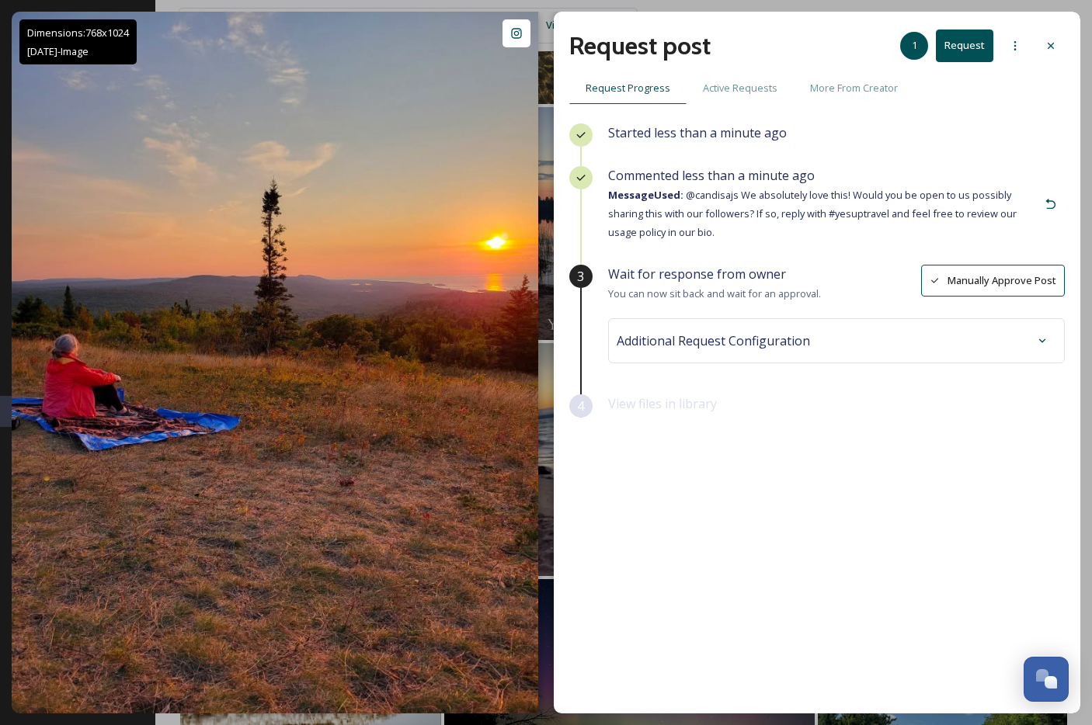
click at [761, 341] on span "Additional Request Configuration" at bounding box center [713, 341] width 193 height 19
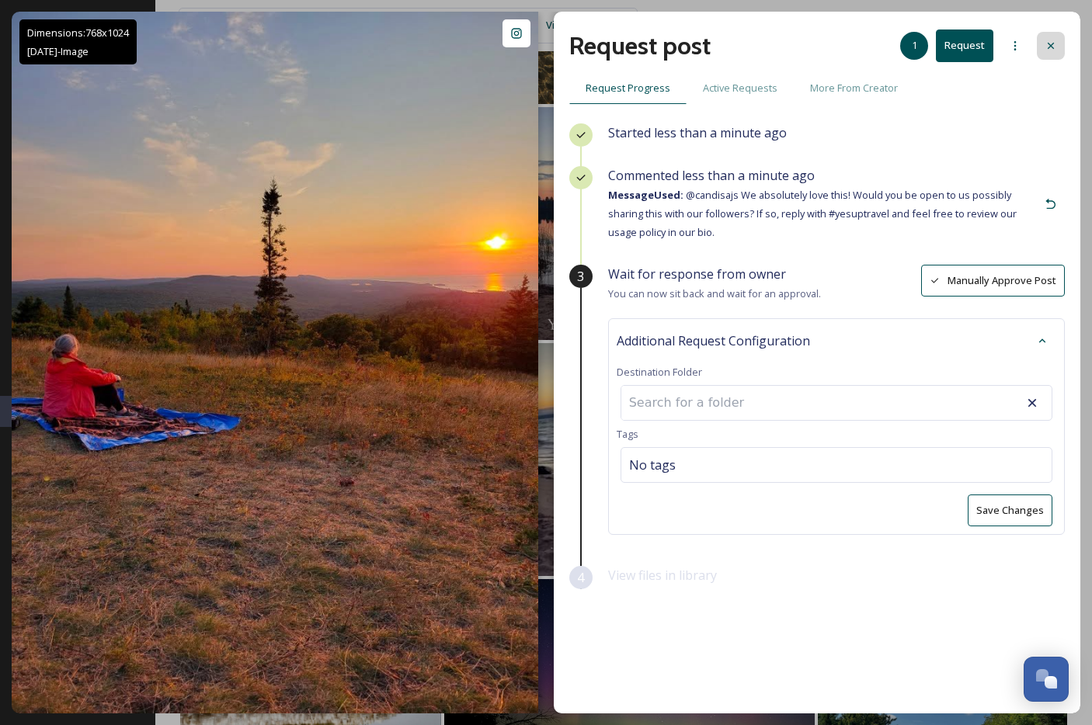
click at [1055, 50] on icon at bounding box center [1051, 46] width 12 height 12
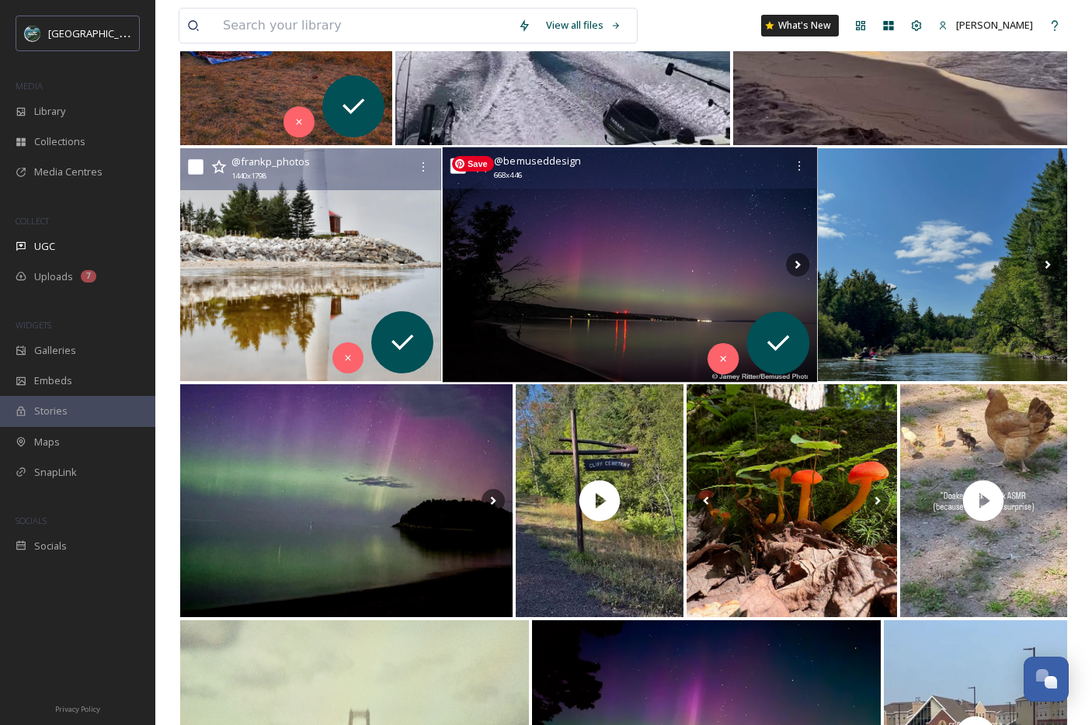
scroll to position [3881, 0]
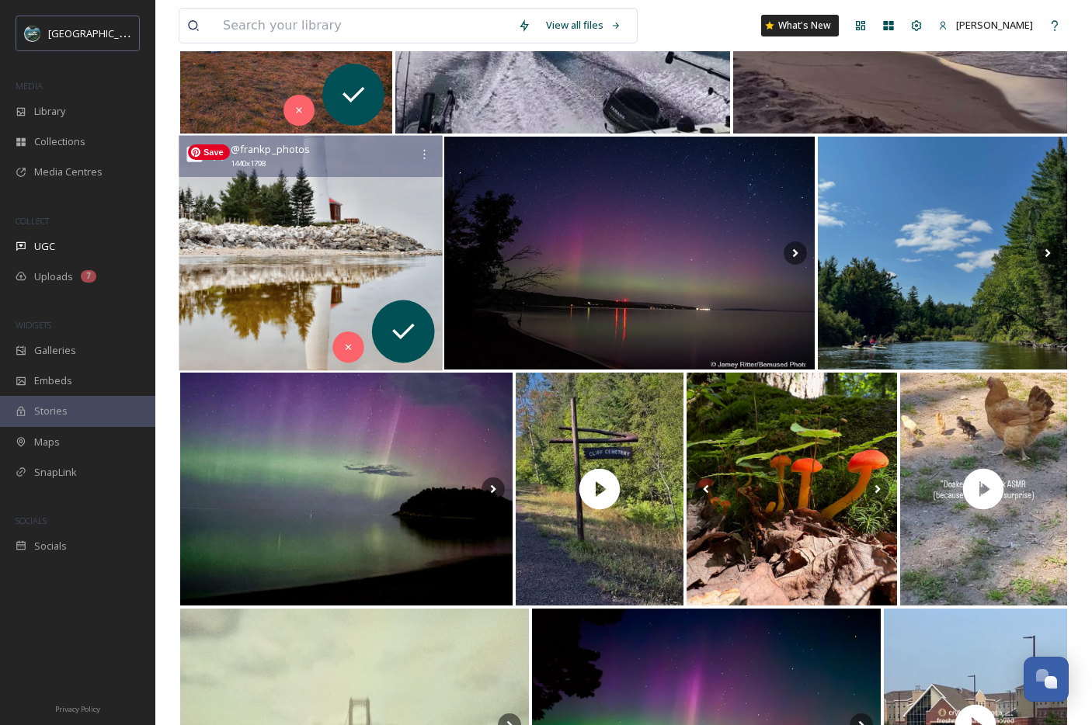
click at [303, 204] on img at bounding box center [310, 253] width 263 height 235
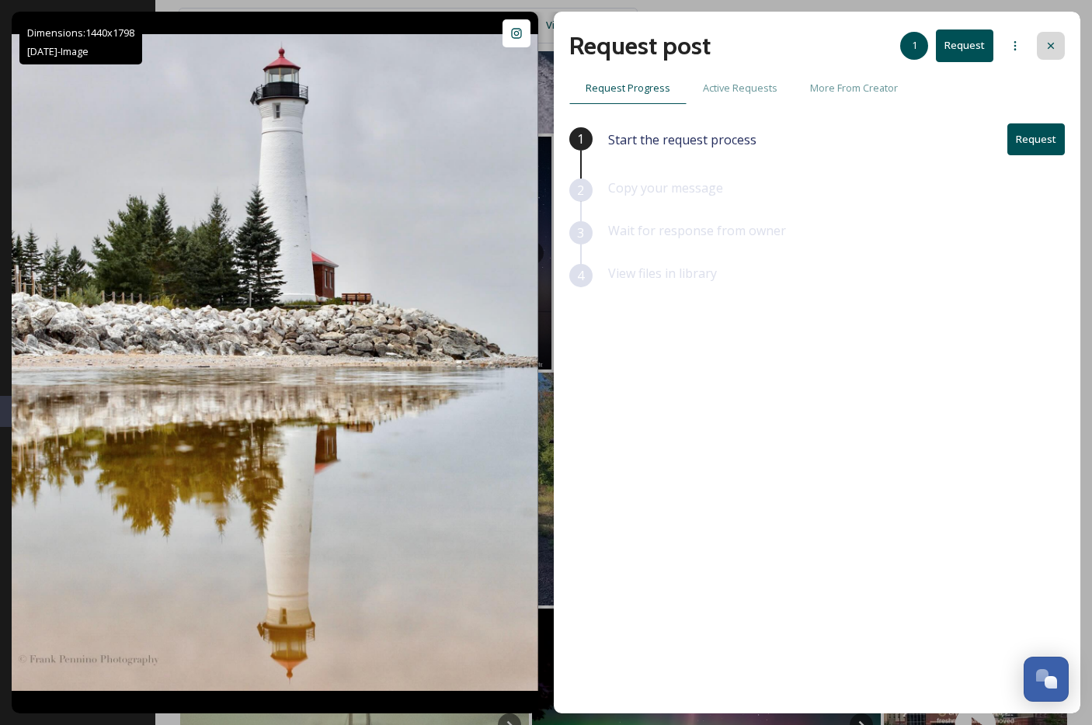
click at [1048, 43] on icon at bounding box center [1051, 46] width 12 height 12
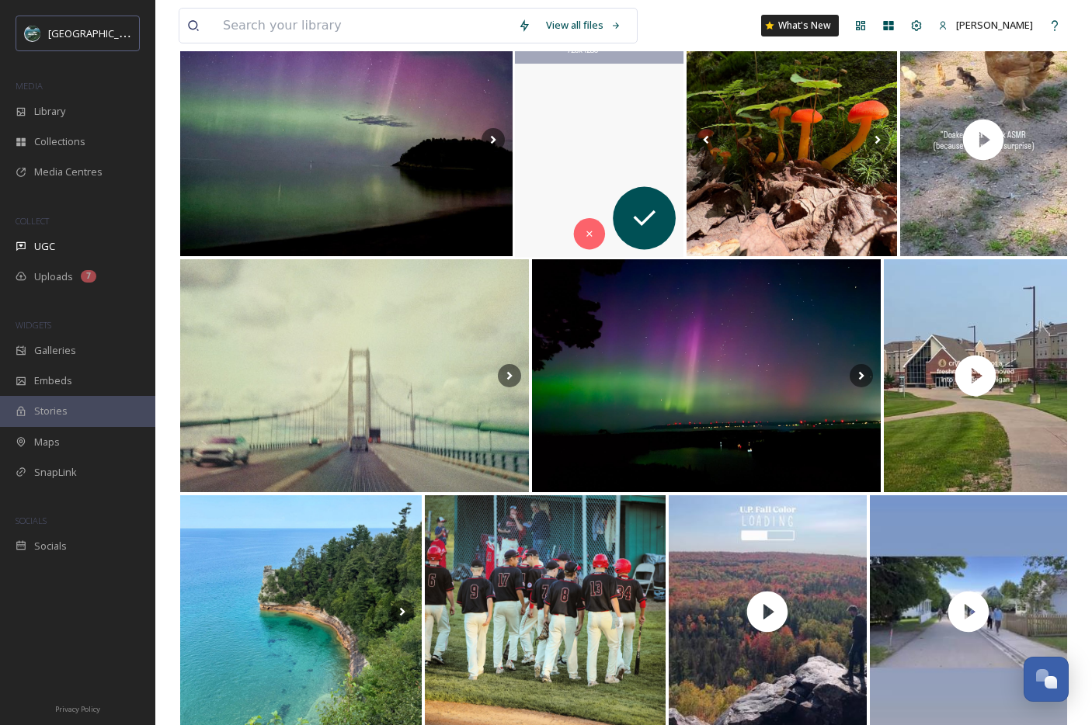
scroll to position [4292, 0]
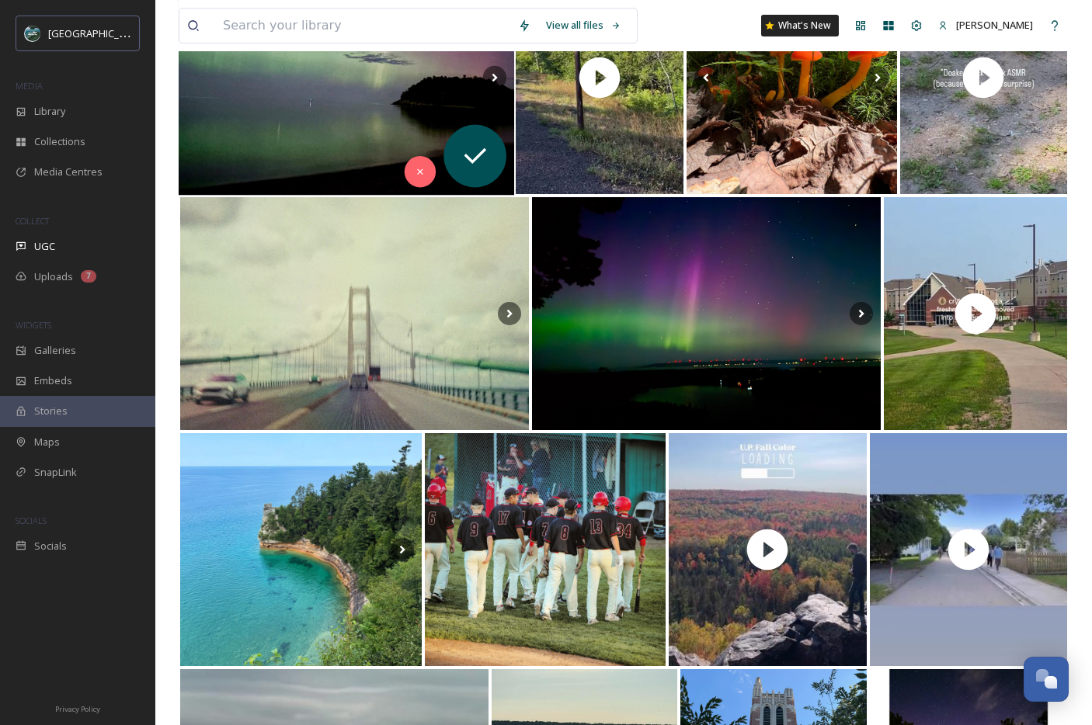
click at [287, 130] on img at bounding box center [347, 77] width 336 height 235
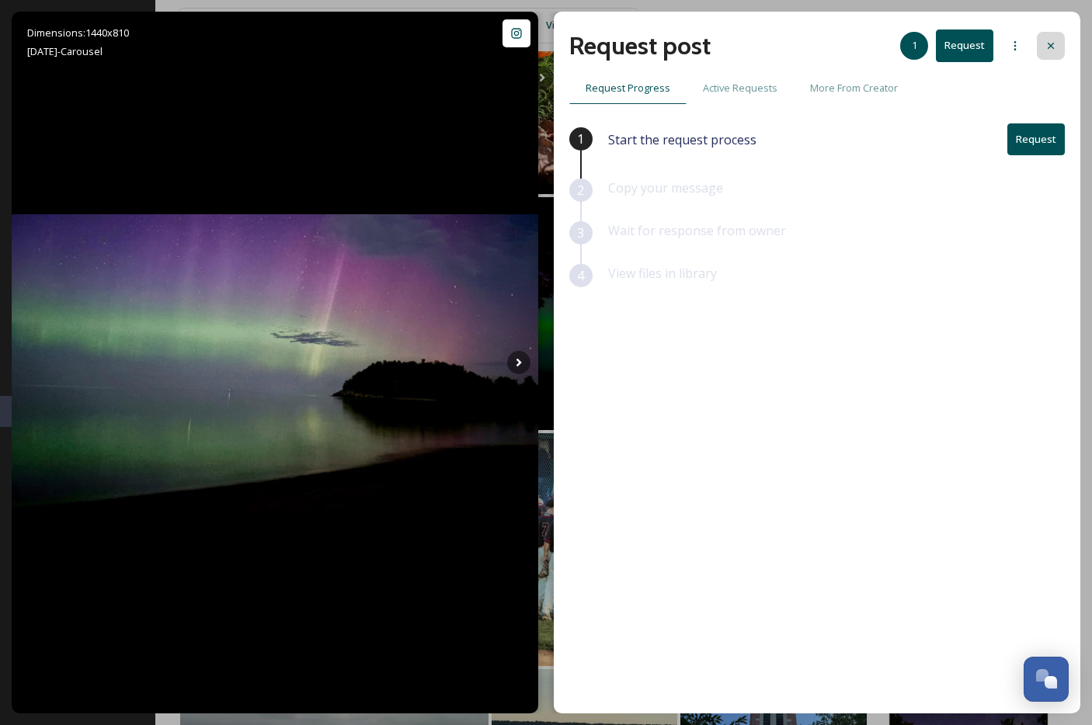
click at [1045, 46] on icon at bounding box center [1051, 46] width 12 height 12
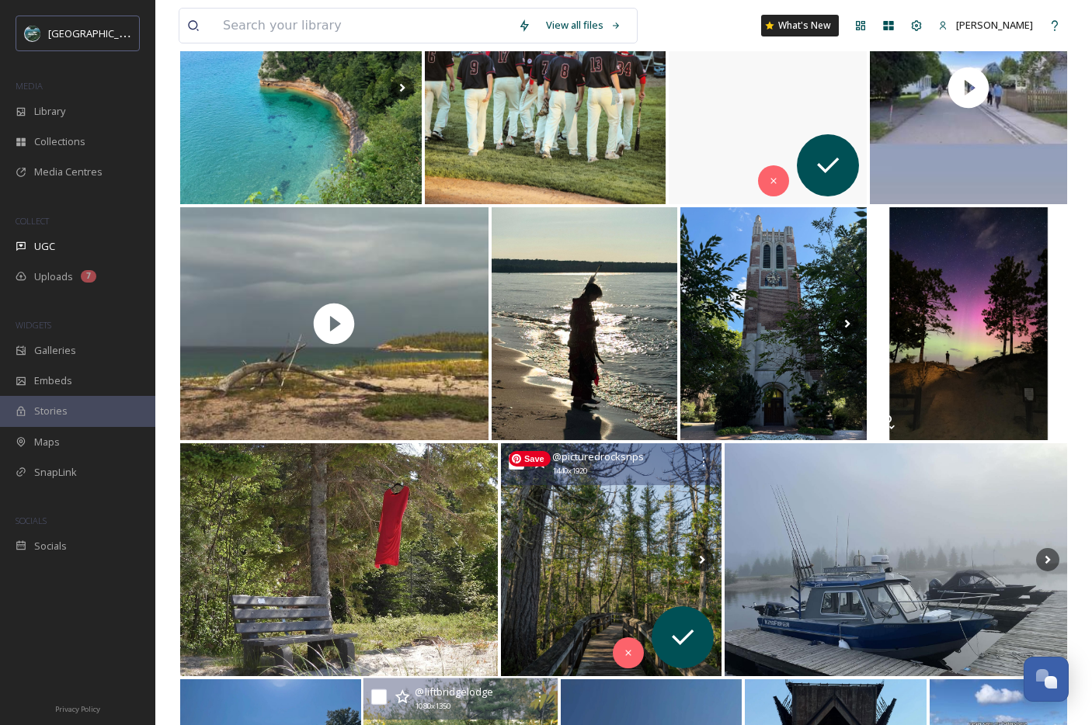
scroll to position [4991, 0]
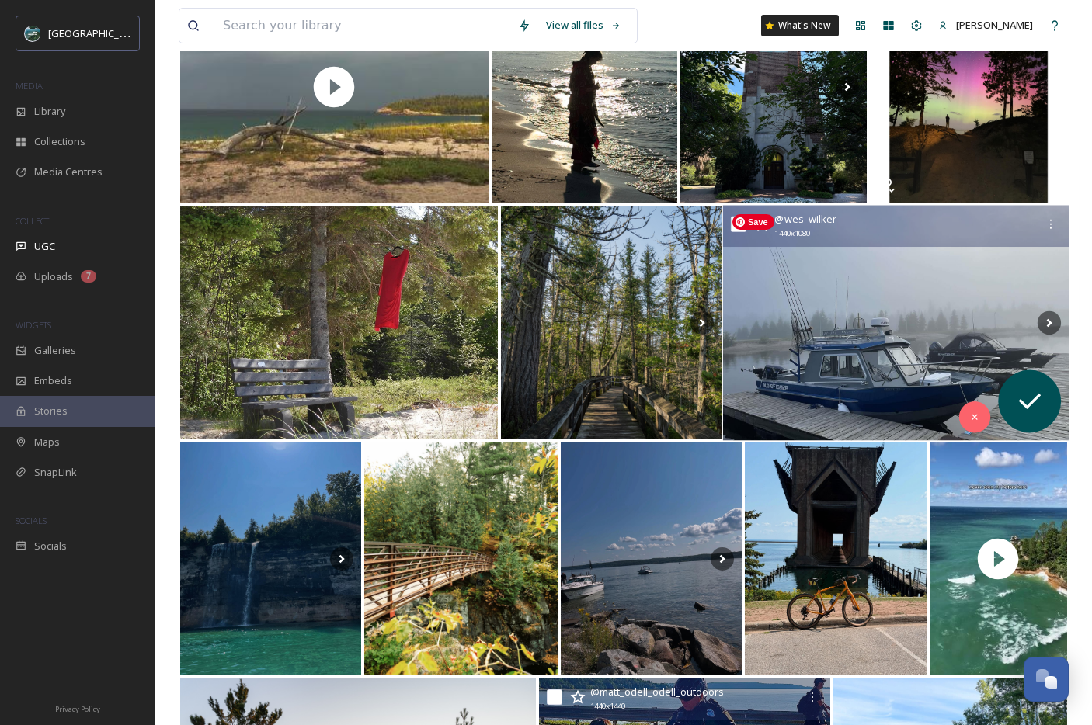
click at [870, 299] on img at bounding box center [896, 323] width 346 height 235
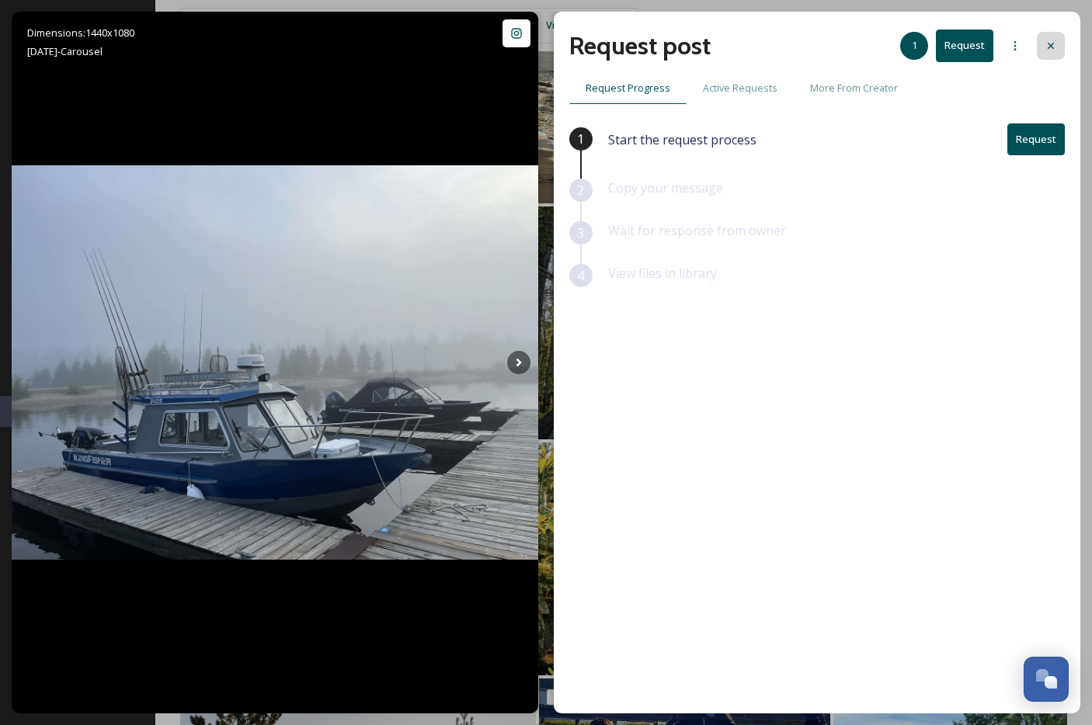
click at [1048, 41] on icon at bounding box center [1051, 46] width 12 height 12
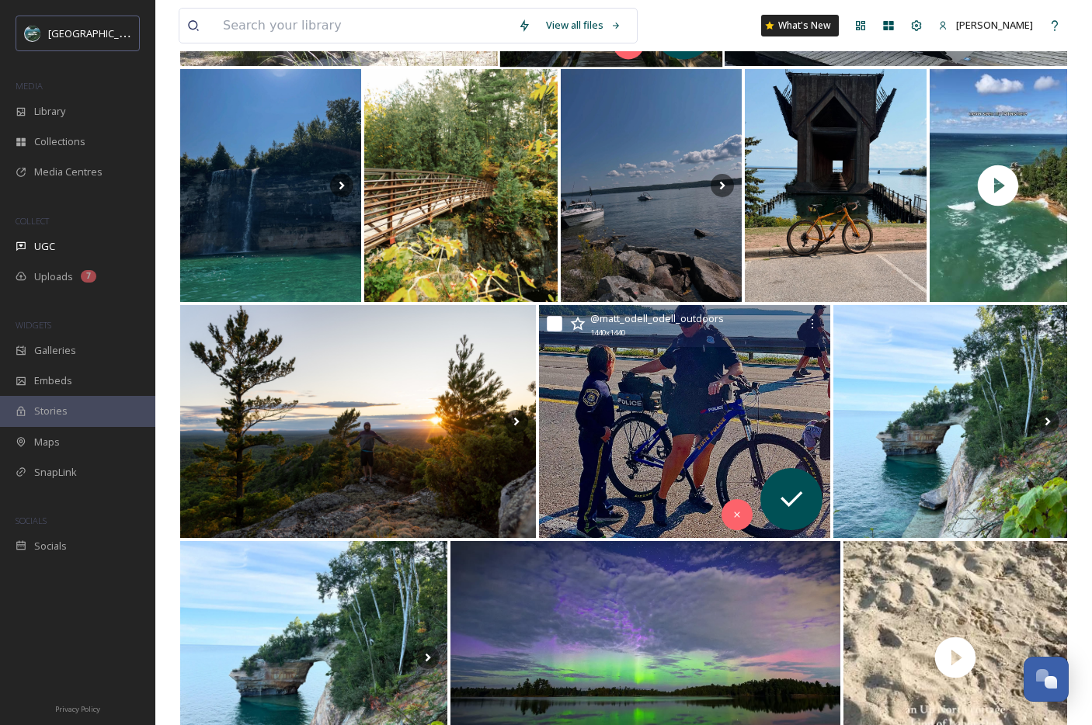
scroll to position [5366, 0]
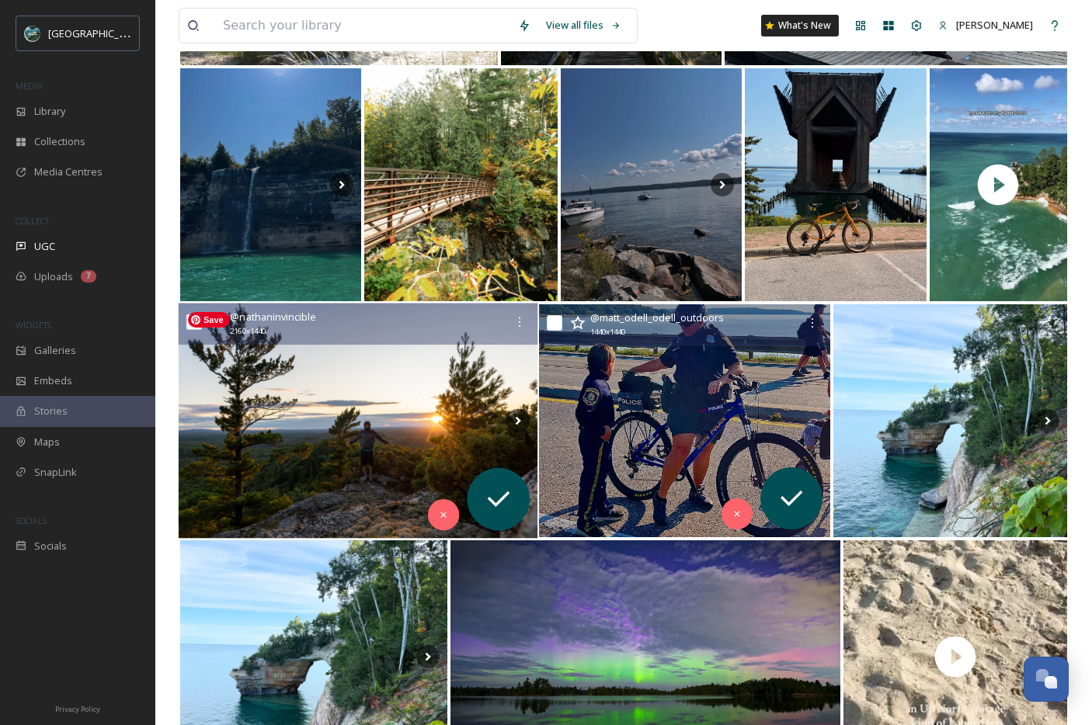
click at [428, 411] on img at bounding box center [358, 421] width 359 height 235
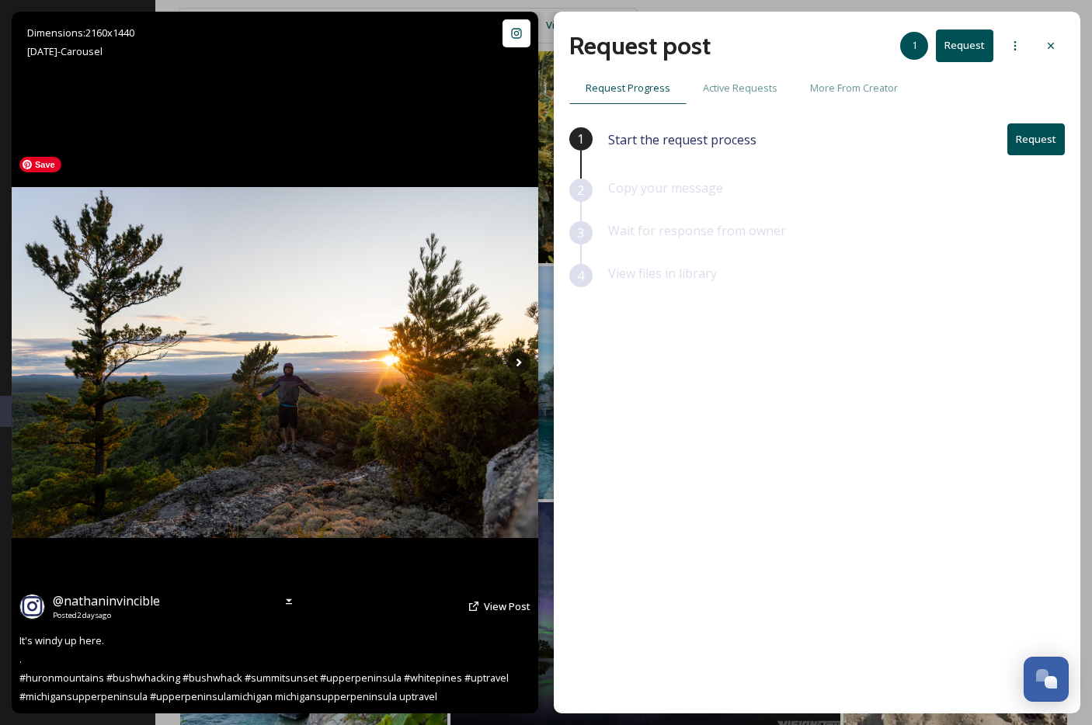
scroll to position [5412, 0]
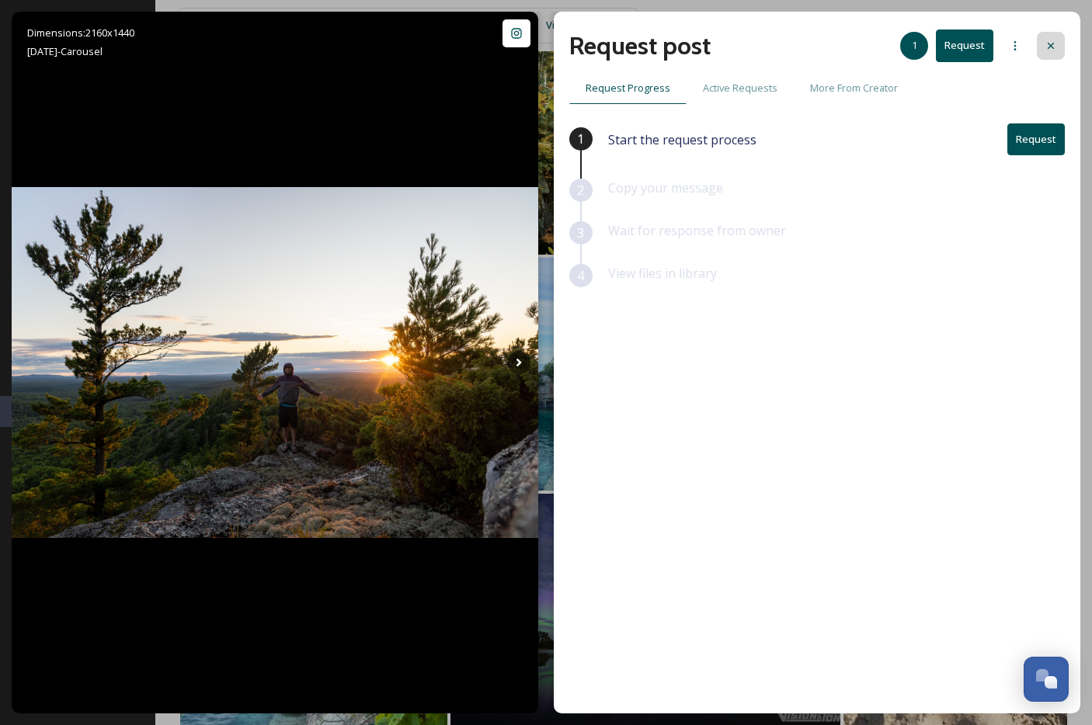
click at [1053, 46] on icon at bounding box center [1051, 46] width 12 height 12
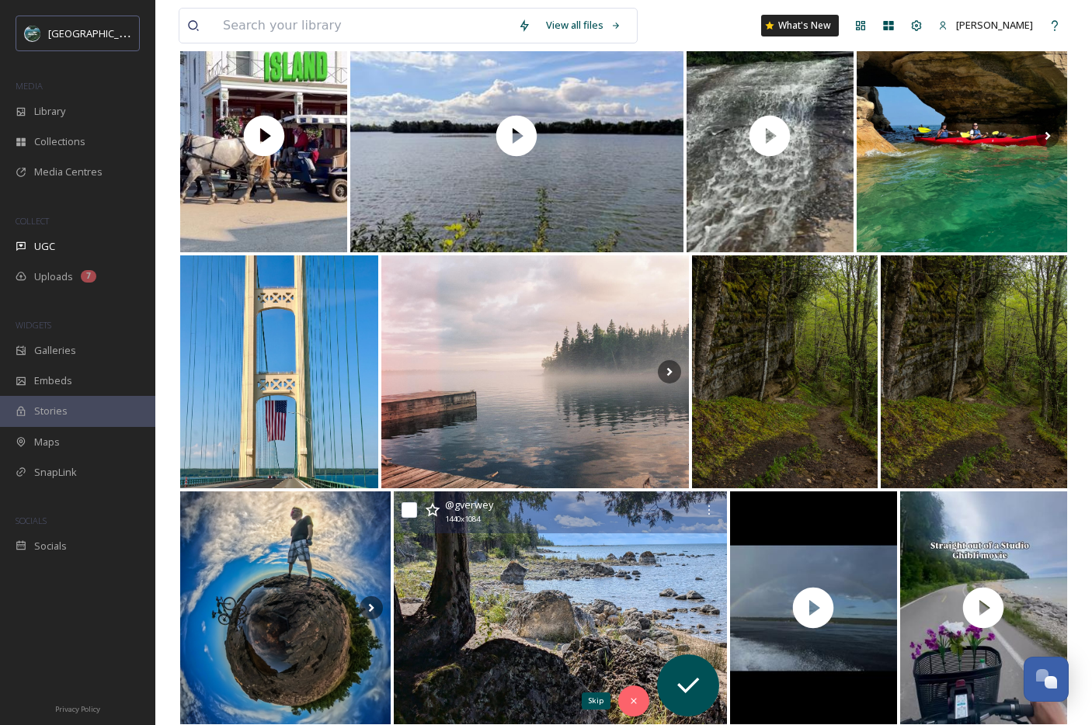
scroll to position [6688, 0]
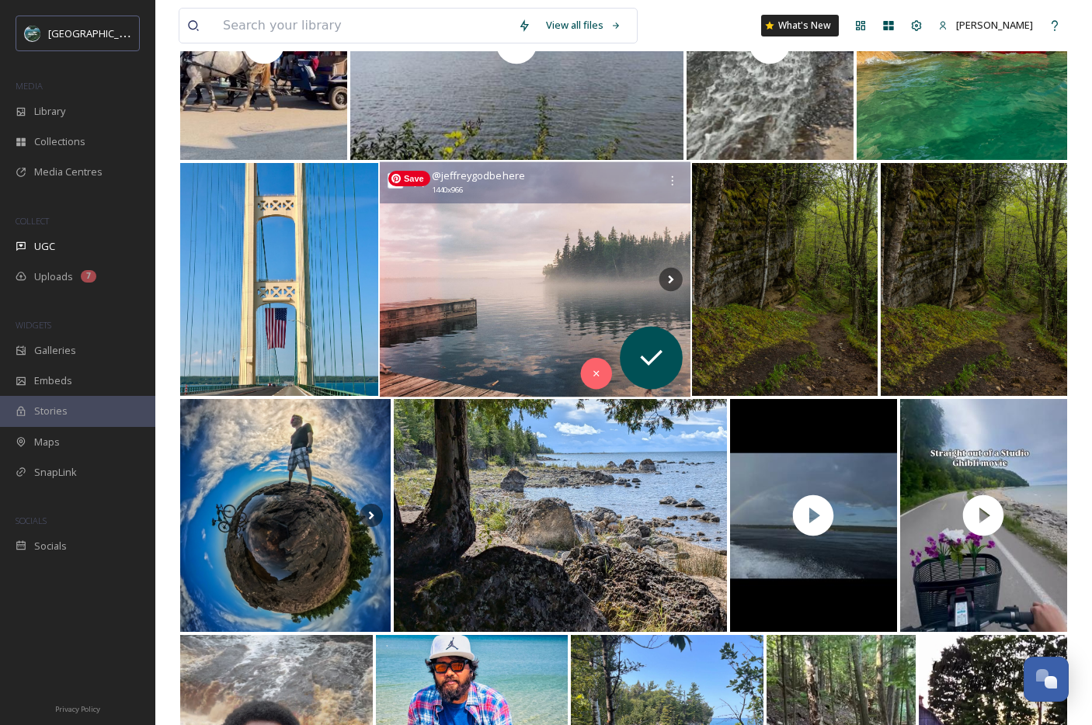
click at [506, 296] on img at bounding box center [535, 279] width 311 height 235
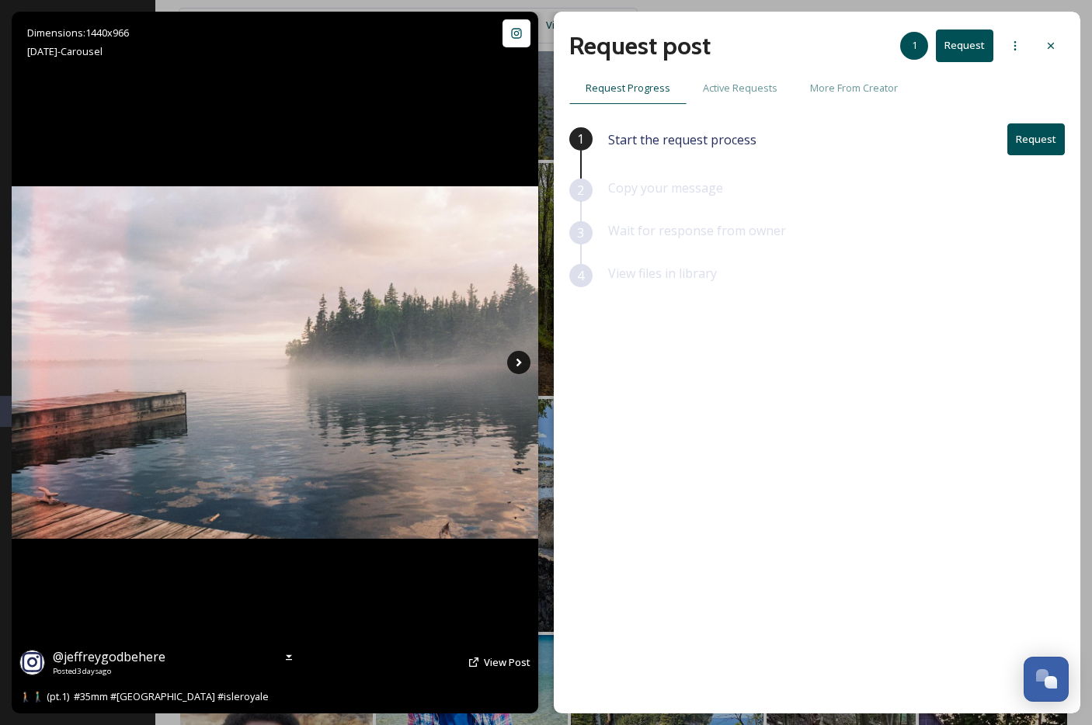
click at [513, 365] on icon at bounding box center [518, 362] width 23 height 23
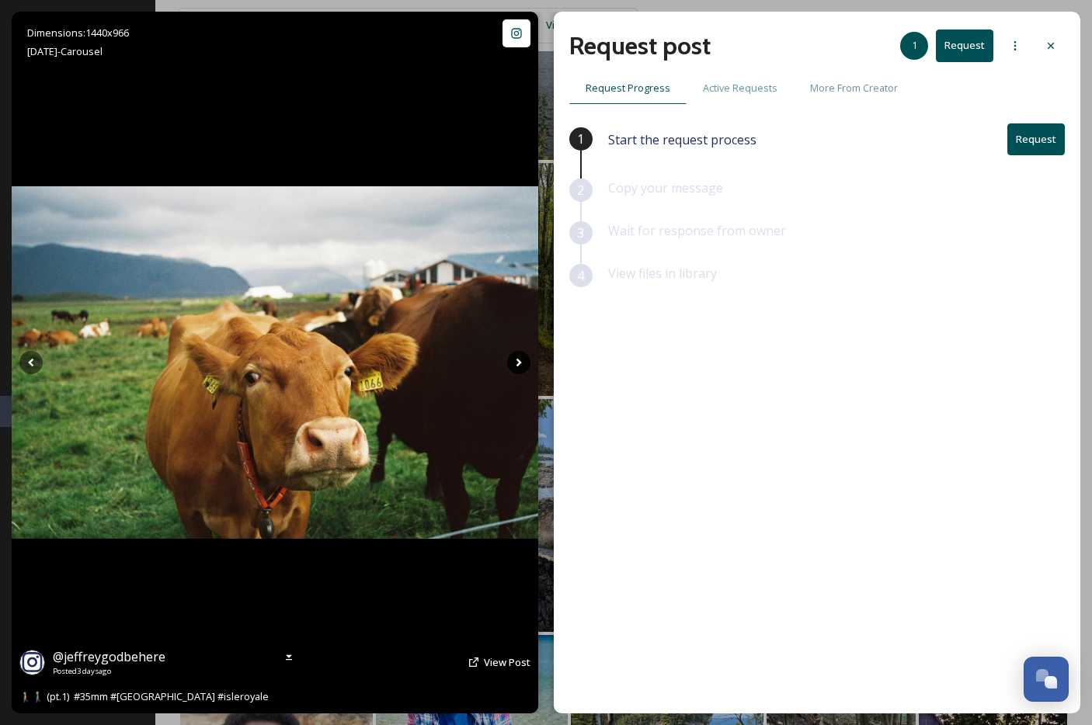
click at [513, 365] on icon at bounding box center [518, 362] width 23 height 23
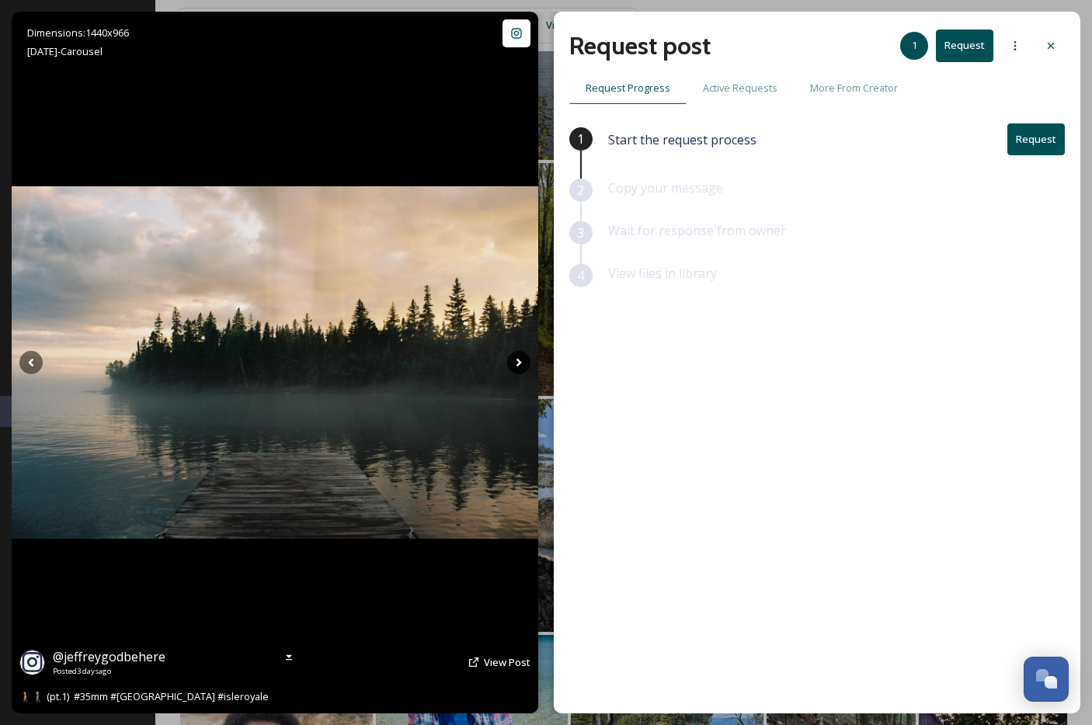
click at [513, 365] on icon at bounding box center [518, 362] width 23 height 23
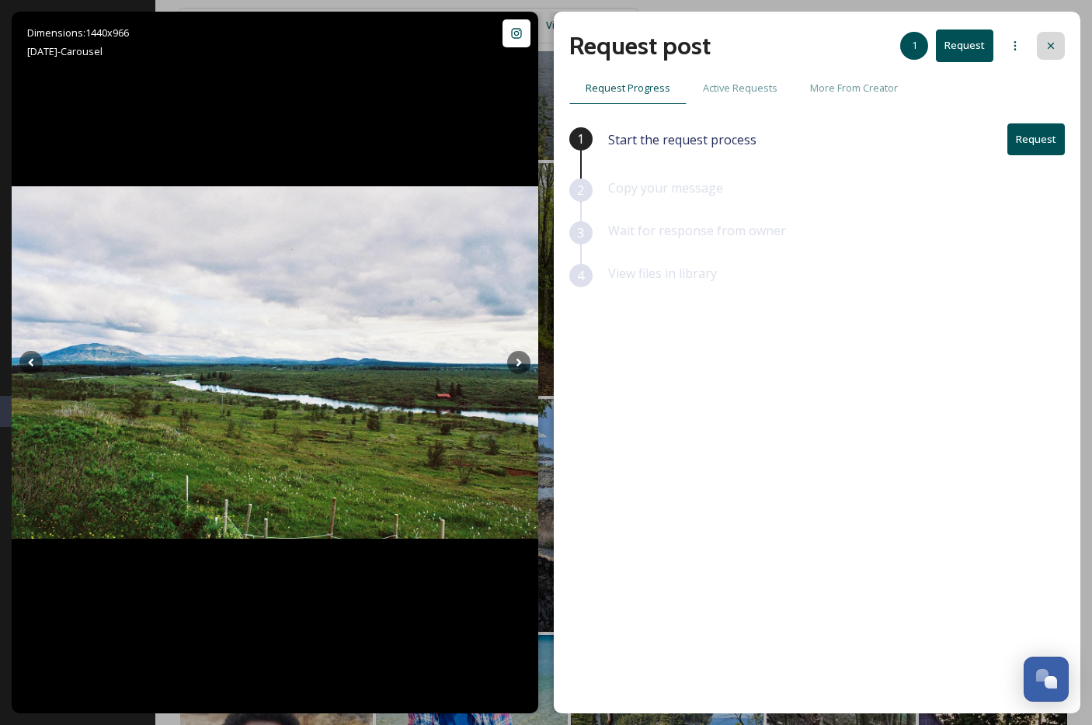
click at [1045, 51] on icon at bounding box center [1051, 46] width 12 height 12
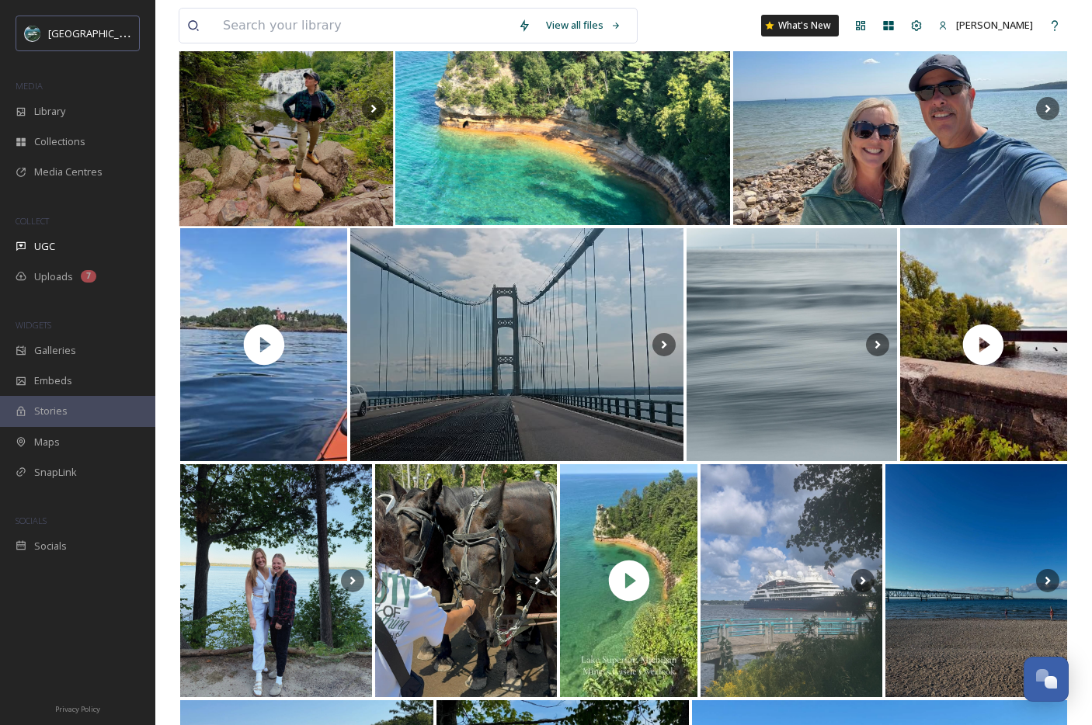
scroll to position [8227, 0]
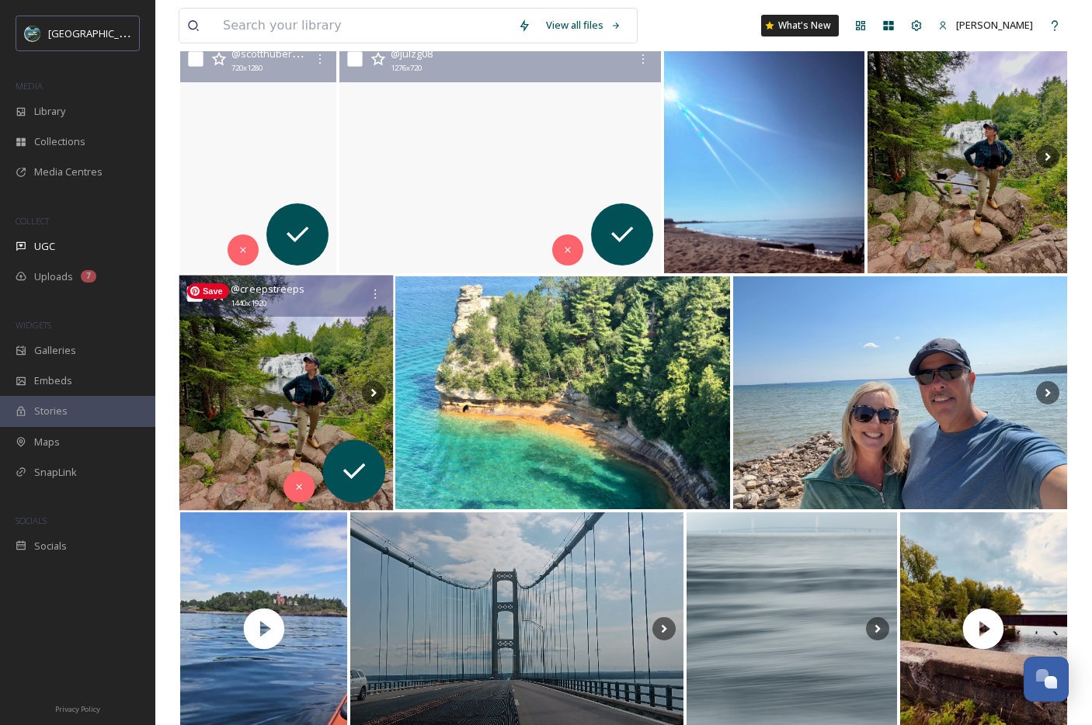
click at [242, 449] on img at bounding box center [286, 393] width 214 height 235
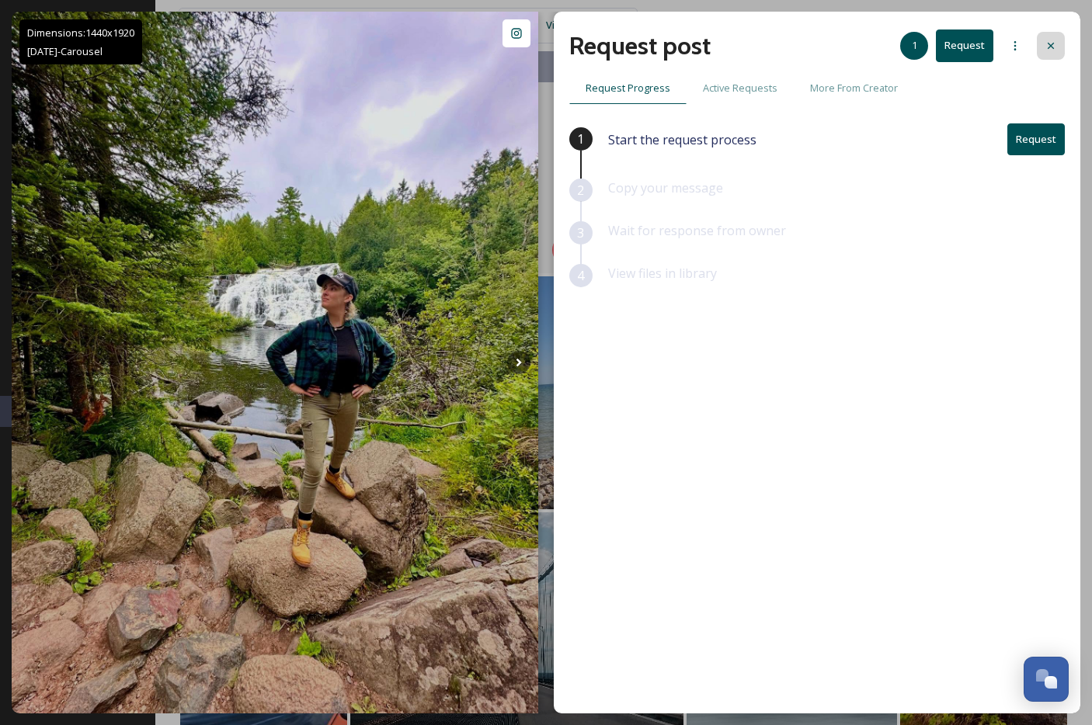
click at [1051, 45] on icon at bounding box center [1051, 46] width 6 height 6
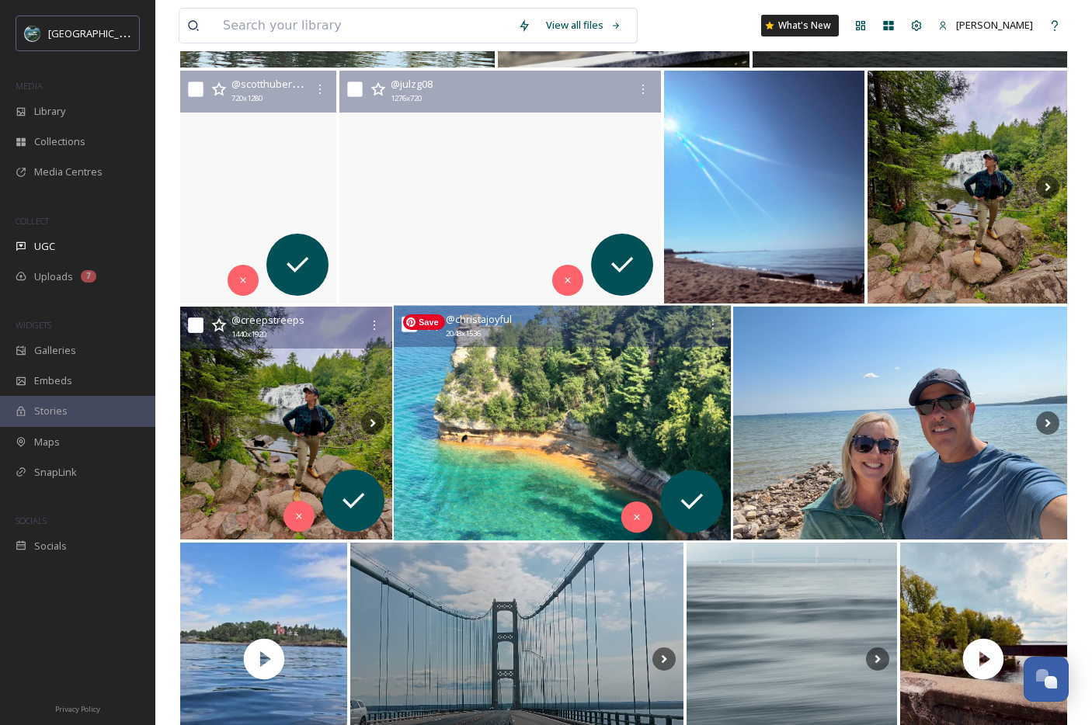
scroll to position [8117, 0]
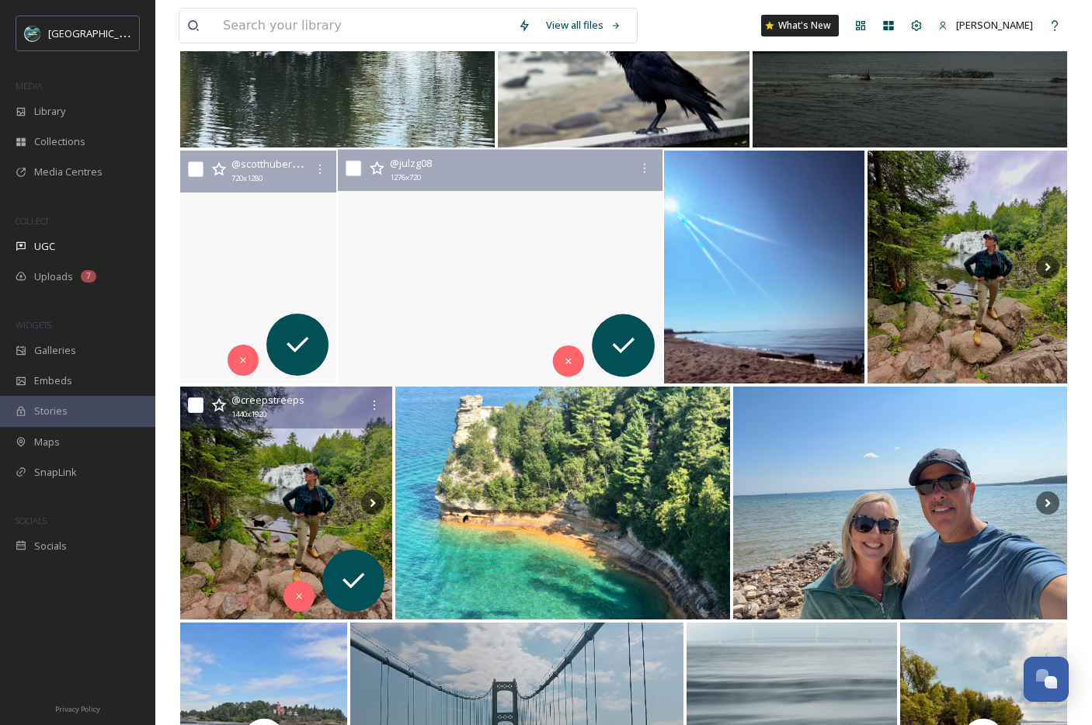
click at [463, 249] on video "Five minutes of a Lake Superior Sunset #lakesuperior #sunset #saltfree ☀️💕" at bounding box center [500, 267] width 325 height 235
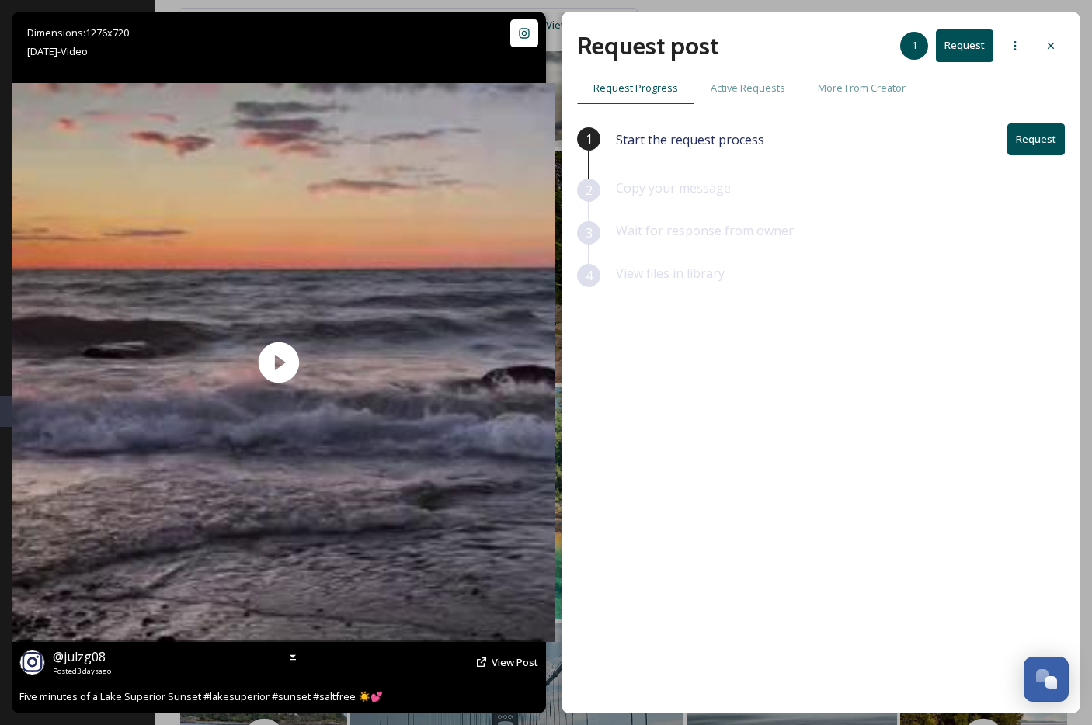
click at [491, 664] on div "@ julzg08 Posted [DATE] View Post" at bounding box center [278, 663] width 519 height 30
click at [518, 664] on span "View Post" at bounding box center [515, 662] width 47 height 14
click at [1041, 142] on button "Request" at bounding box center [1035, 139] width 57 height 32
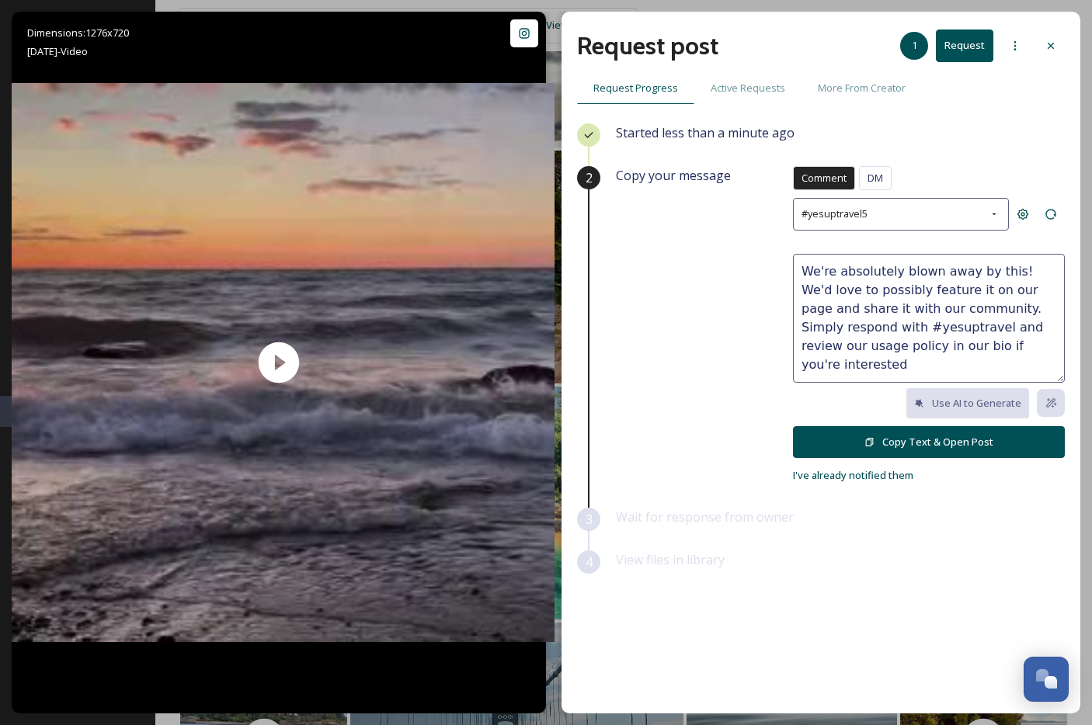
click at [921, 442] on button "Copy Text & Open Post" at bounding box center [929, 442] width 272 height 32
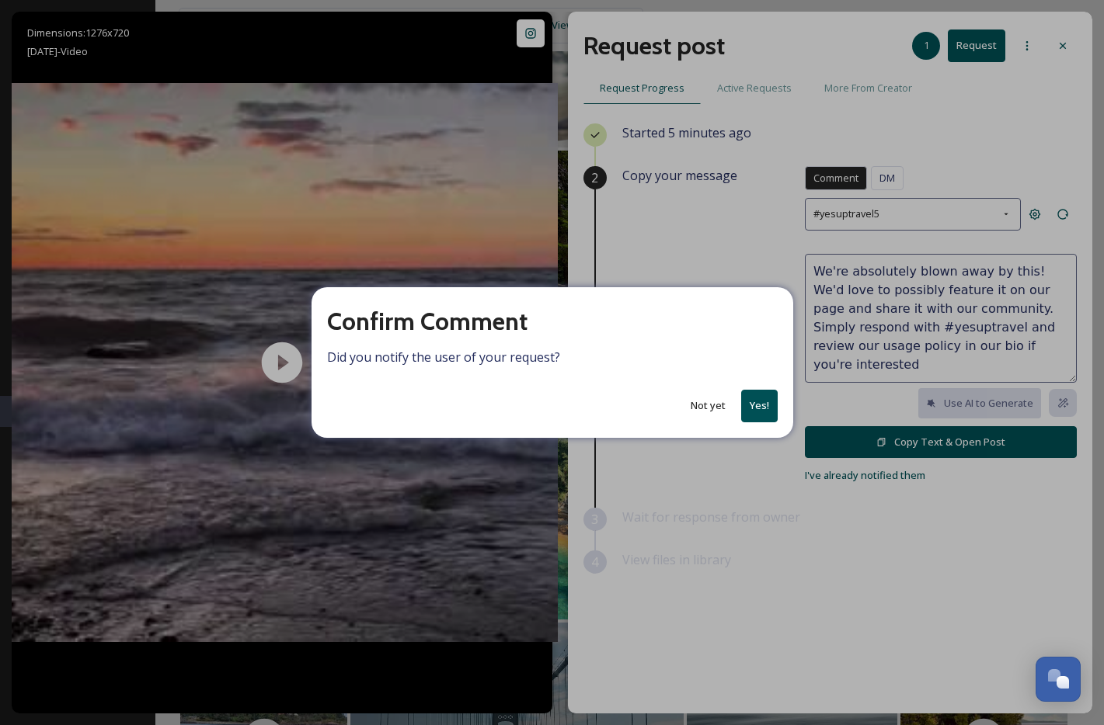
click at [767, 410] on button "Yes!" at bounding box center [759, 406] width 37 height 32
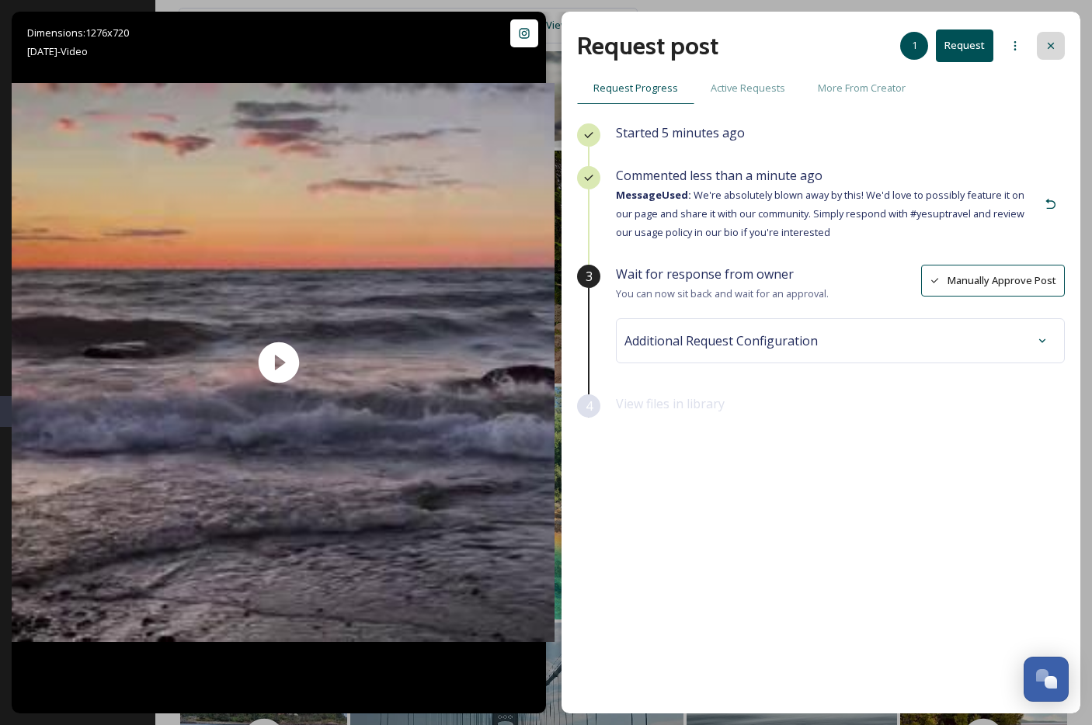
click at [1057, 45] on div at bounding box center [1051, 46] width 28 height 28
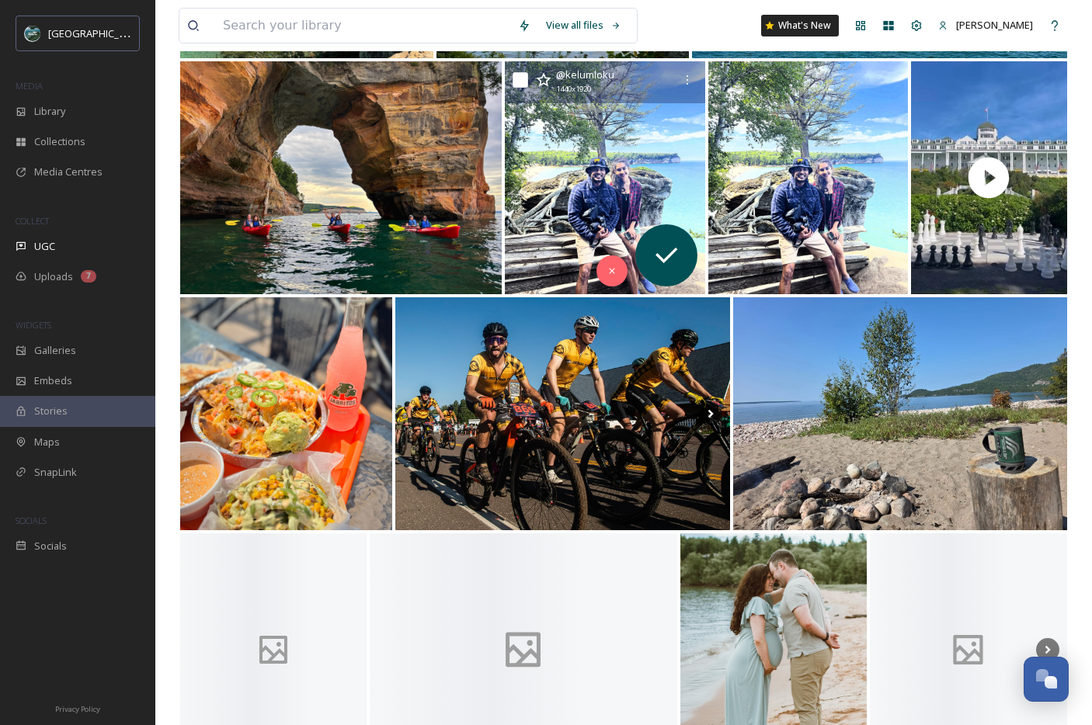
scroll to position [9389, 0]
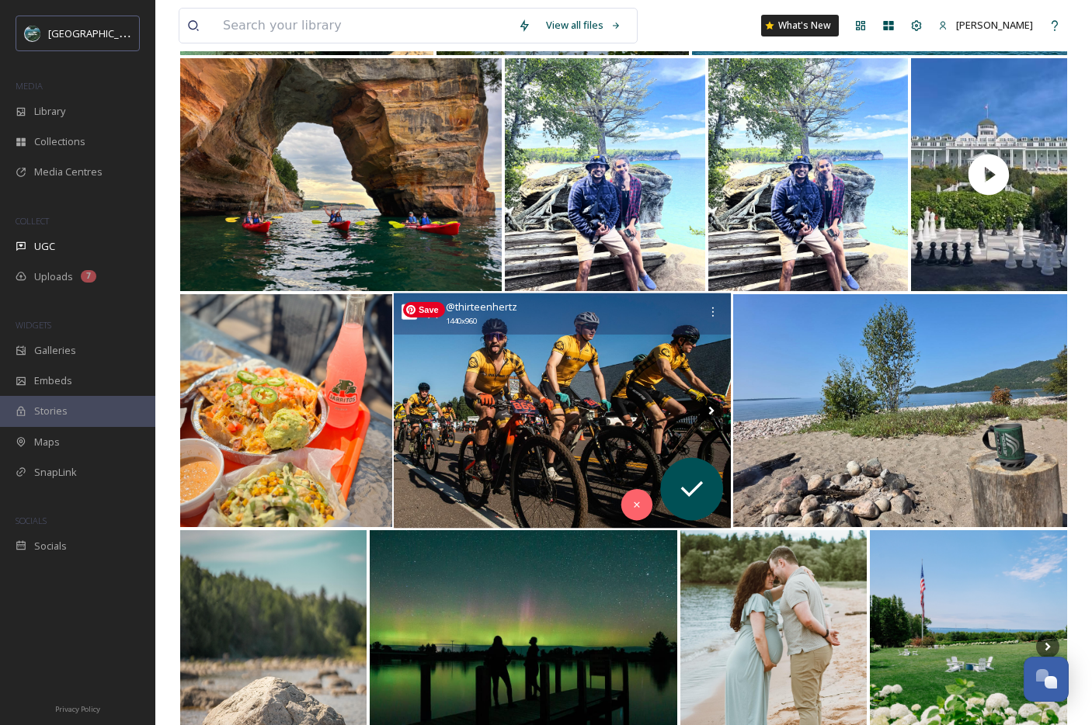
click at [562, 377] on img at bounding box center [563, 411] width 338 height 235
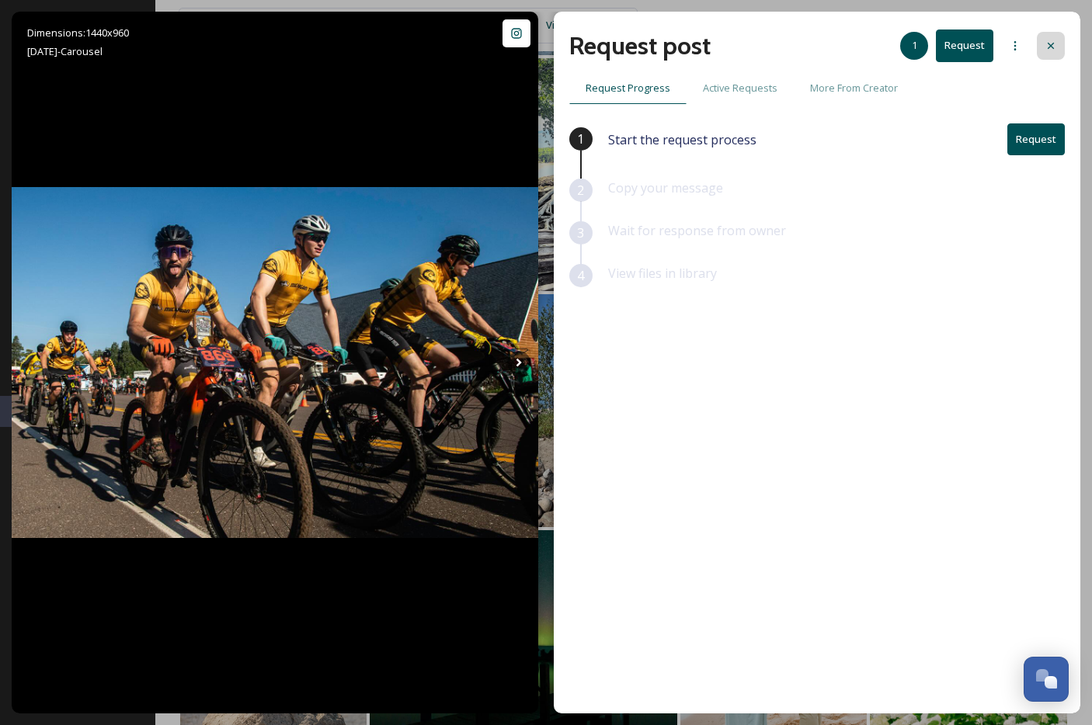
click at [1050, 51] on icon at bounding box center [1051, 46] width 12 height 12
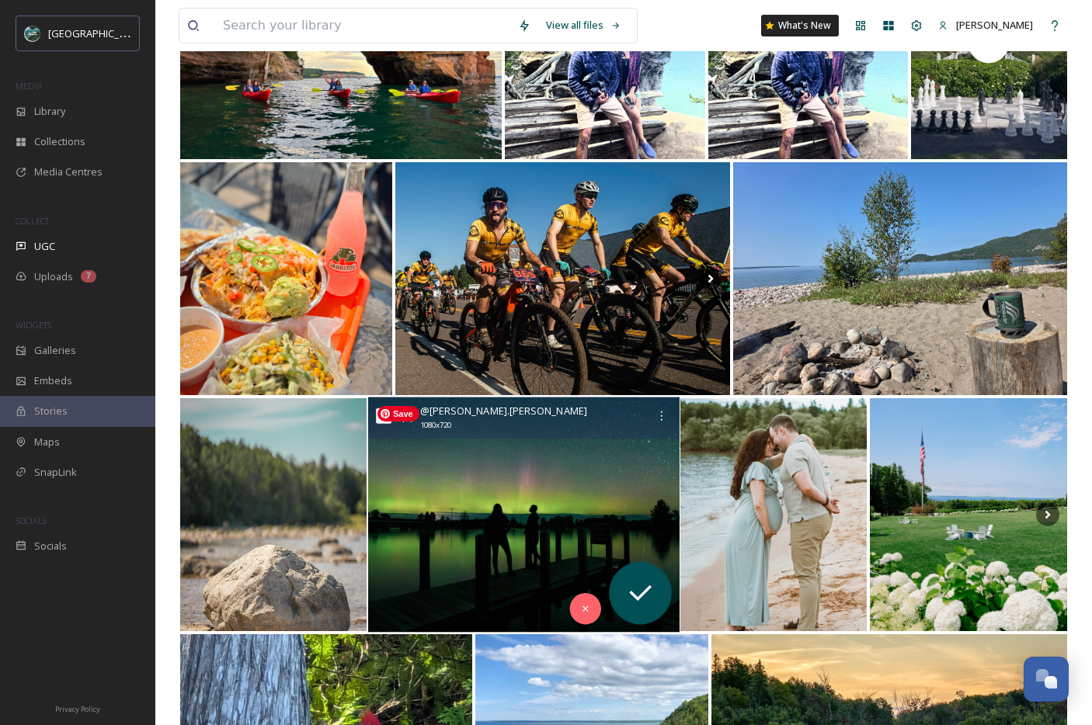
scroll to position [9522, 0]
click at [509, 489] on img at bounding box center [523, 514] width 311 height 235
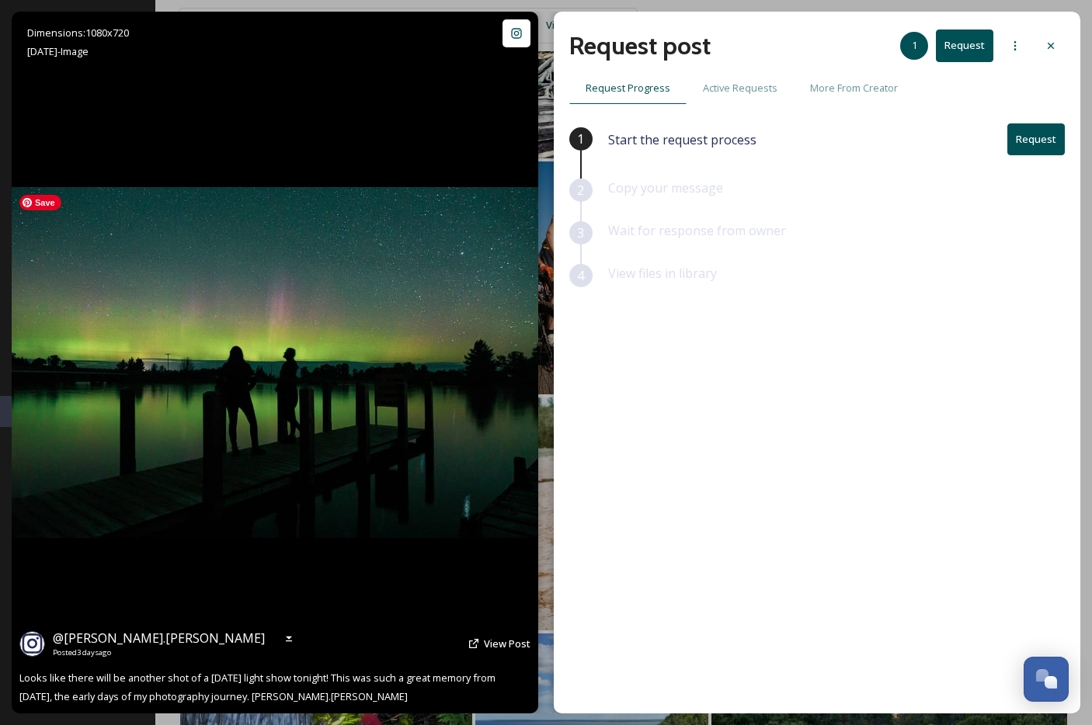
scroll to position [9798, 0]
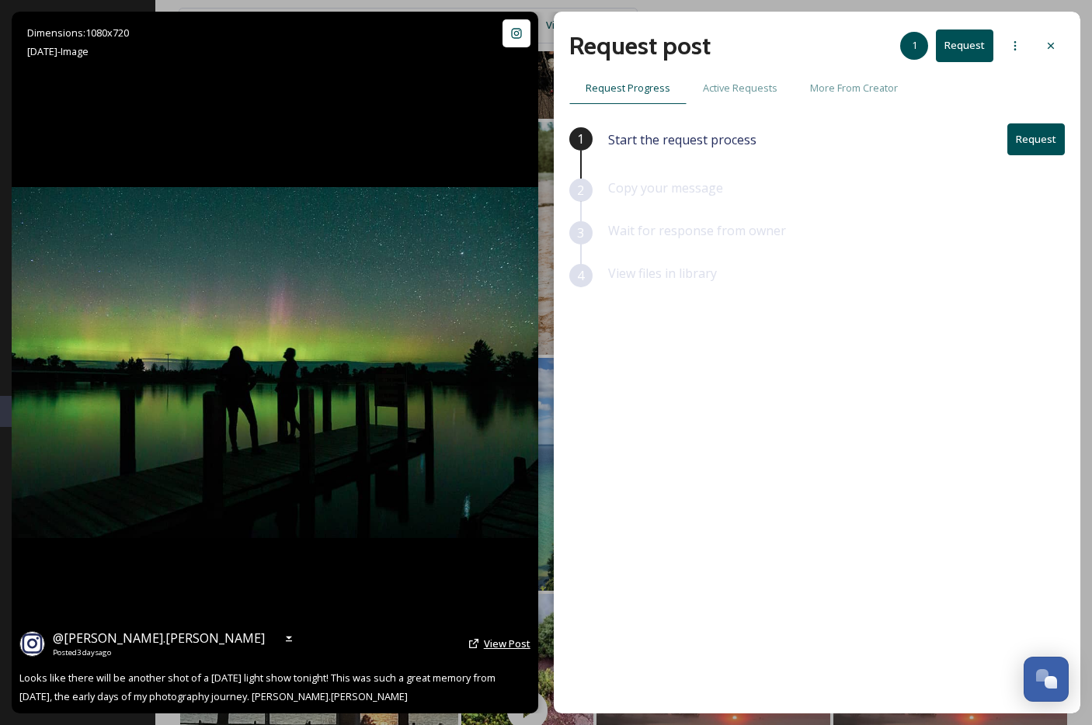
click at [524, 644] on span "View Post" at bounding box center [507, 644] width 47 height 14
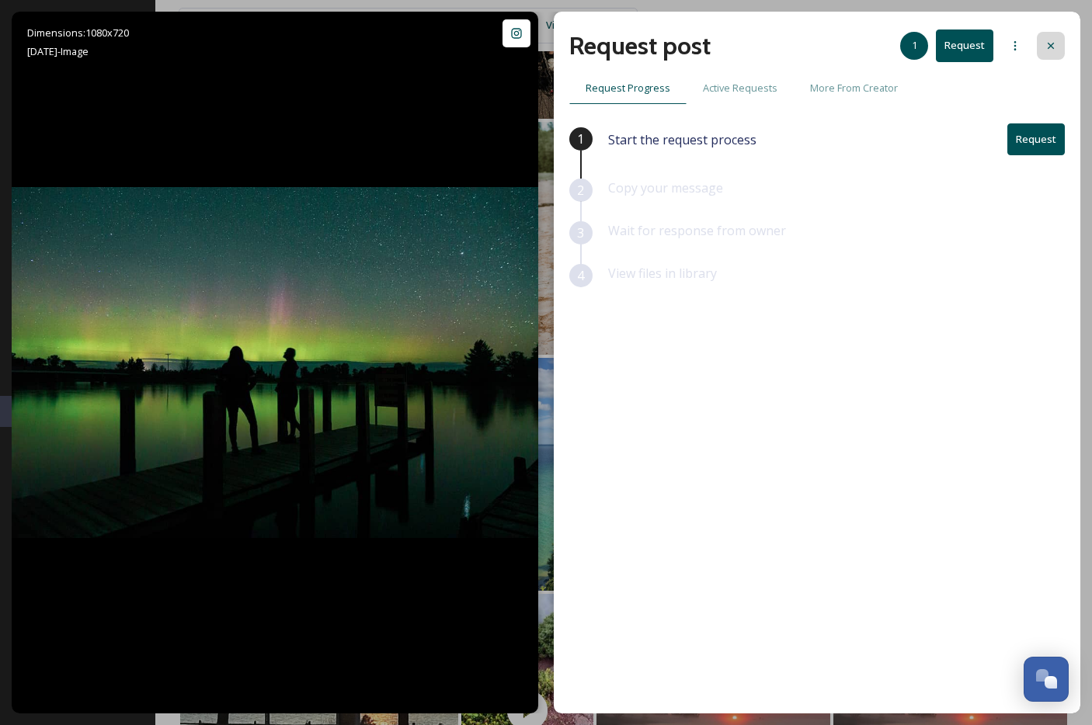
click at [1045, 41] on icon at bounding box center [1051, 46] width 12 height 12
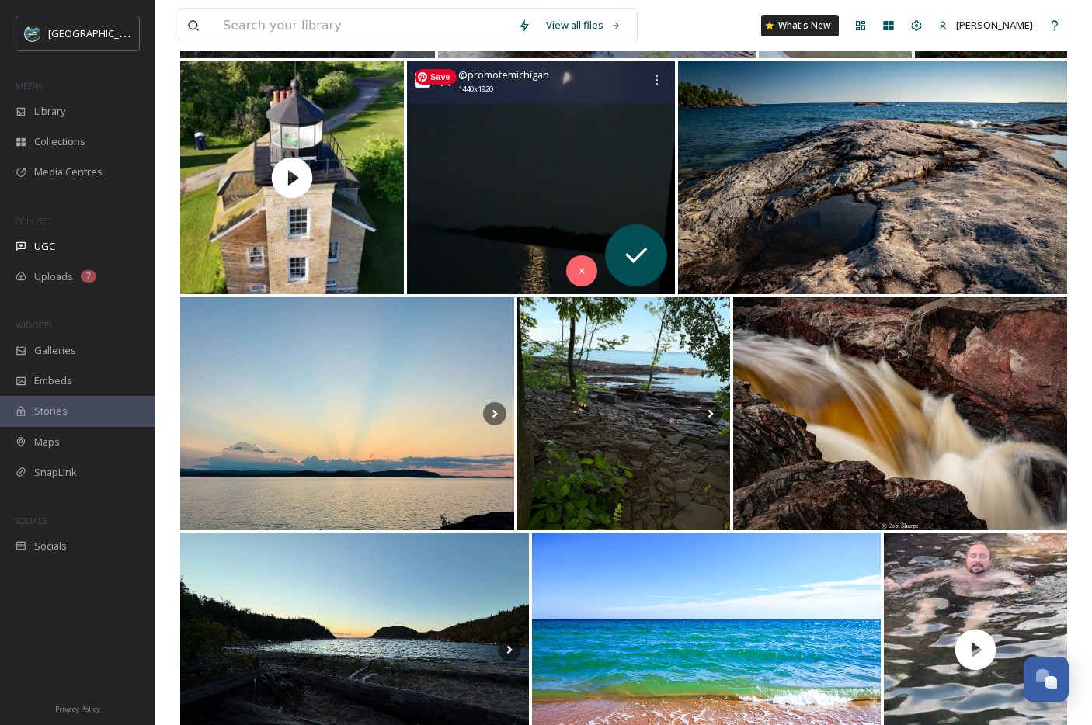
scroll to position [11536, 0]
